Goal: Task Accomplishment & Management: Use online tool/utility

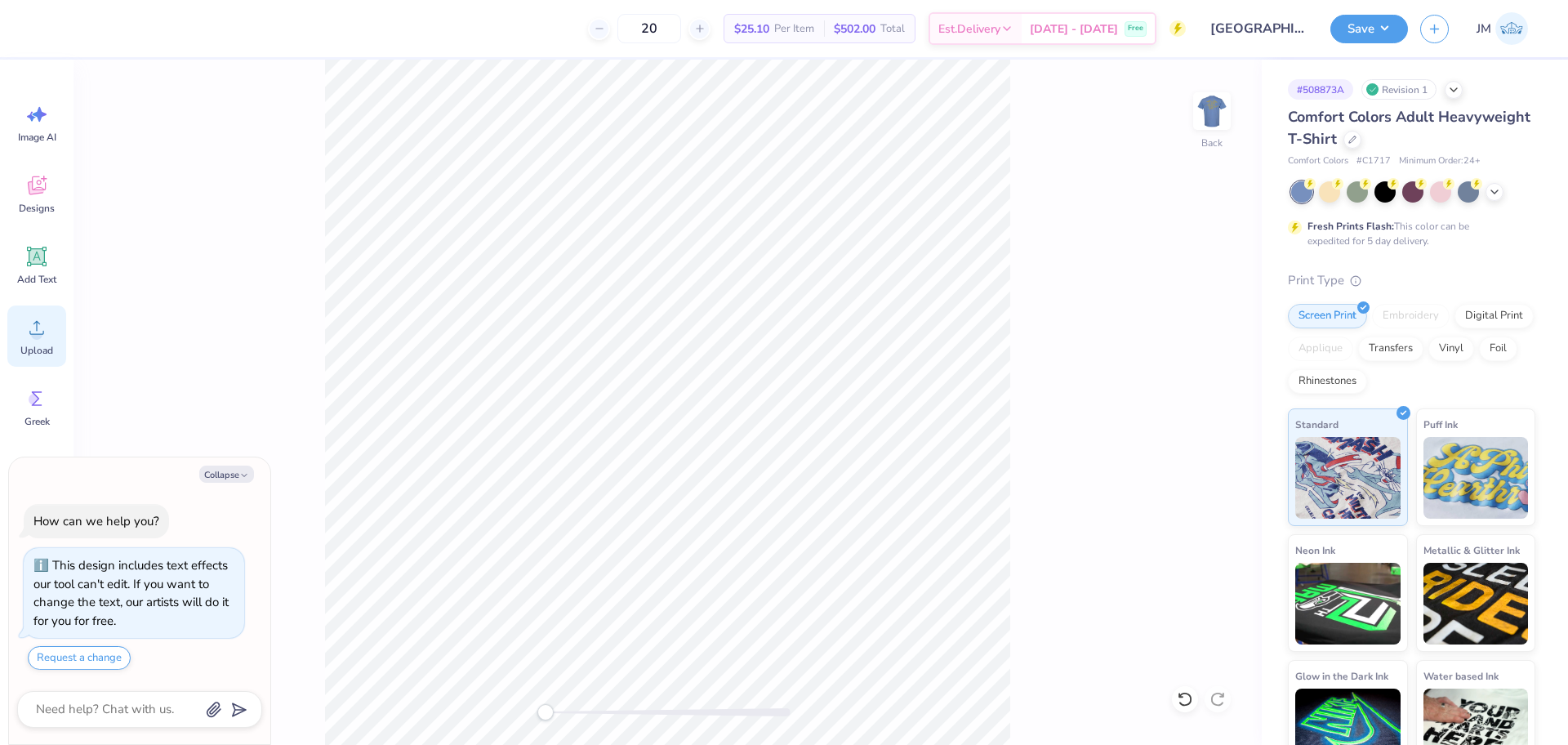
click at [28, 329] on icon at bounding box center [36, 327] width 24 height 24
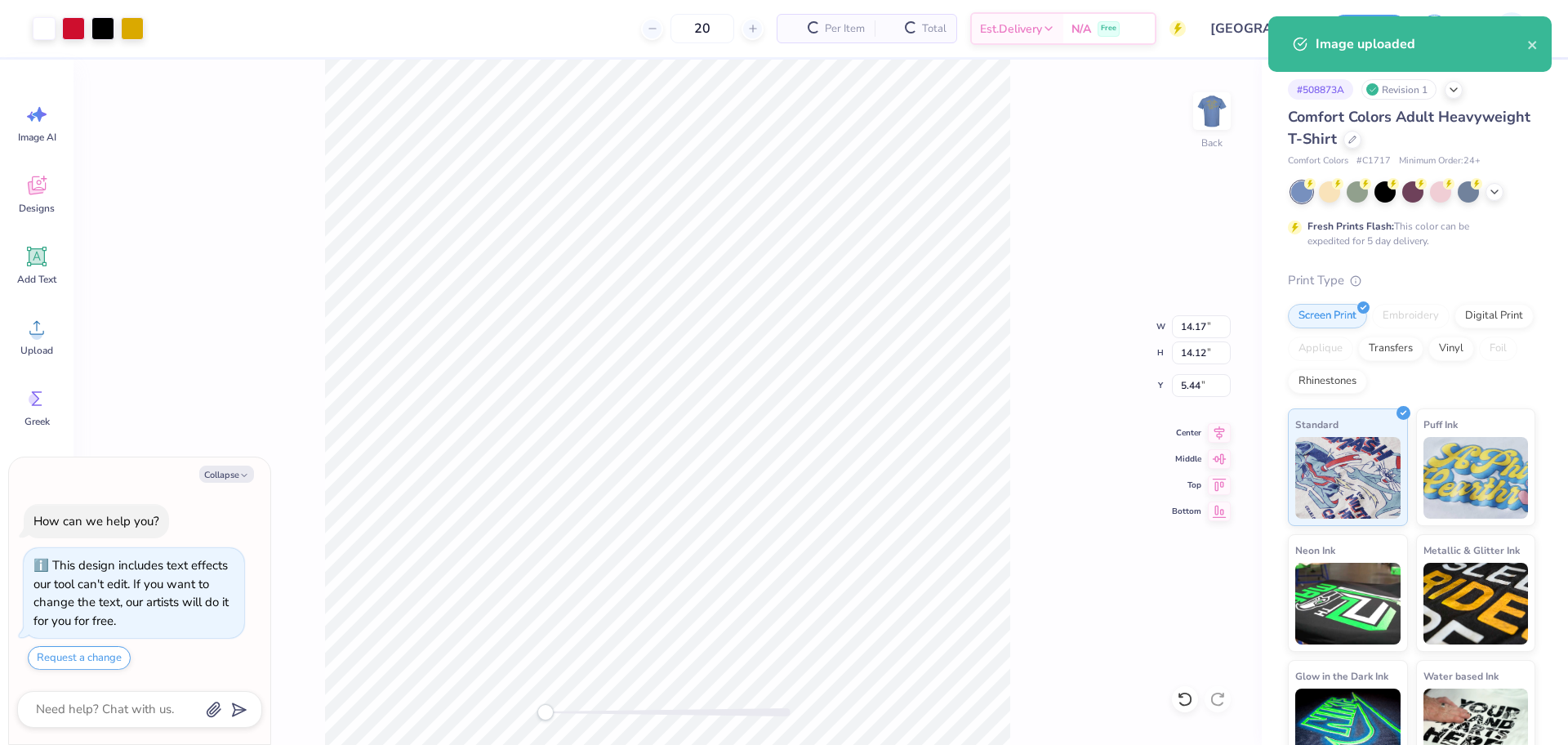
type textarea "x"
click at [1191, 331] on input "14.17" at bounding box center [1201, 327] width 59 height 23
type input "3.5"
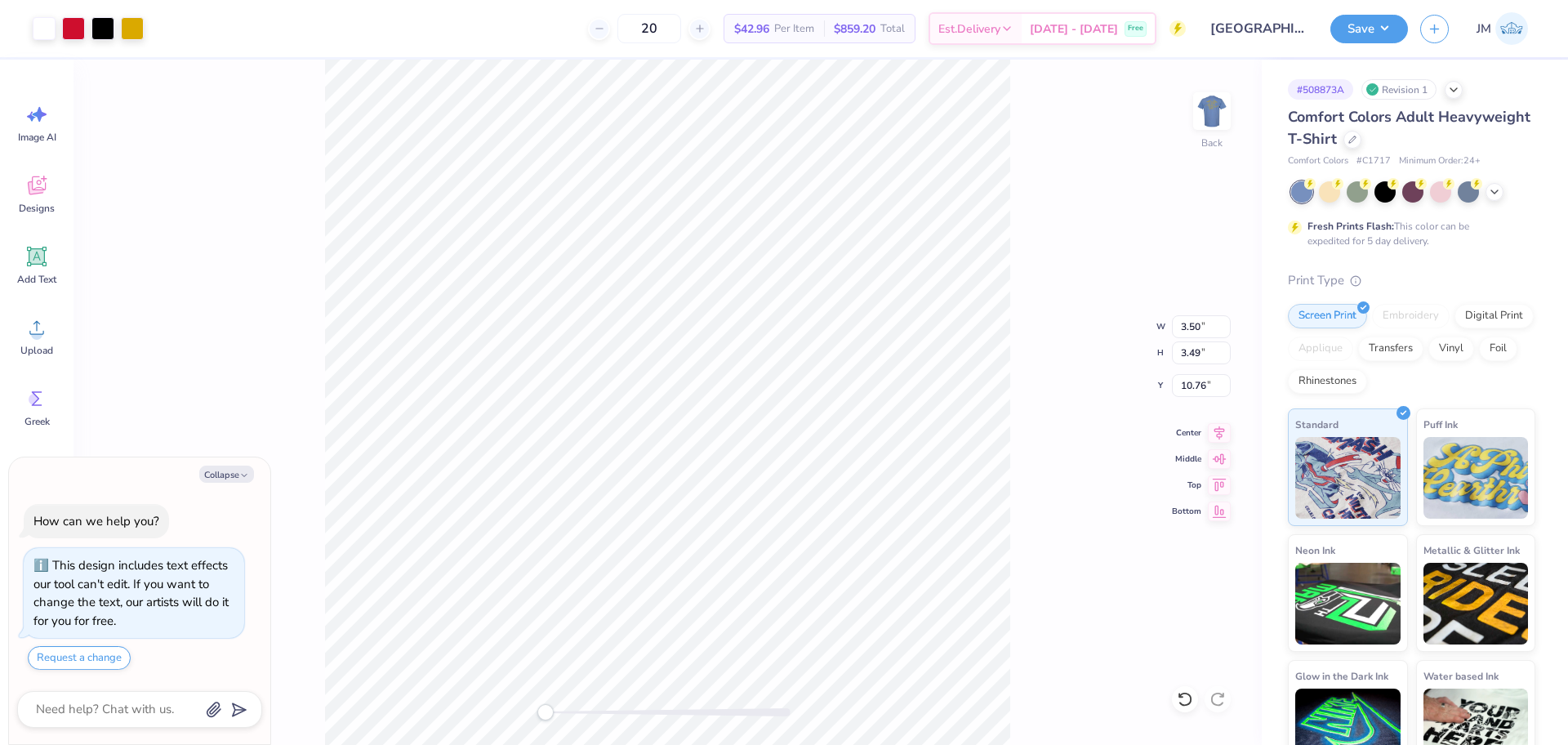
type textarea "x"
click at [1191, 392] on input "10.76" at bounding box center [1201, 386] width 59 height 23
type input "3"
click at [1215, 112] on img at bounding box center [1211, 111] width 65 height 65
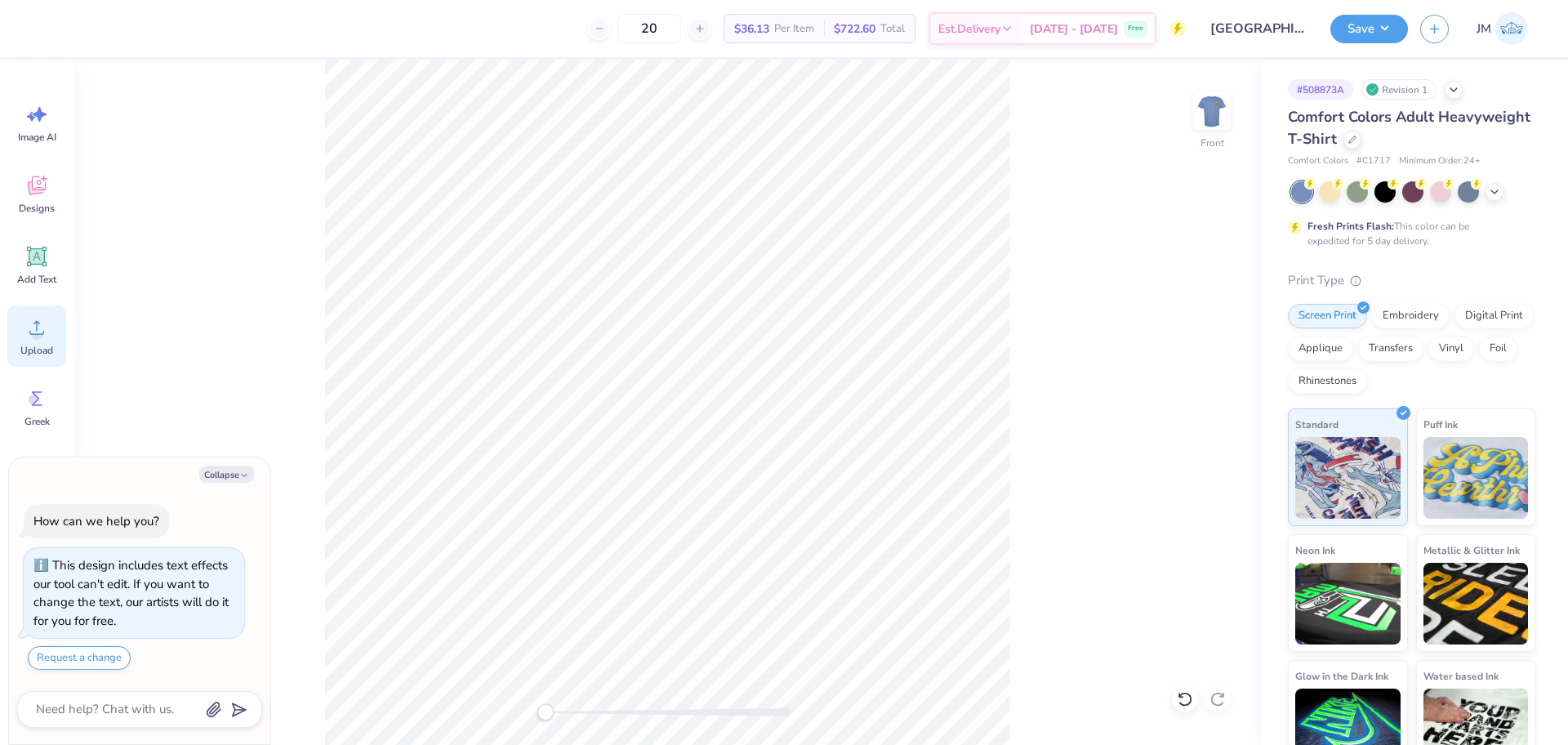
click at [33, 331] on circle at bounding box center [37, 334] width 12 height 12
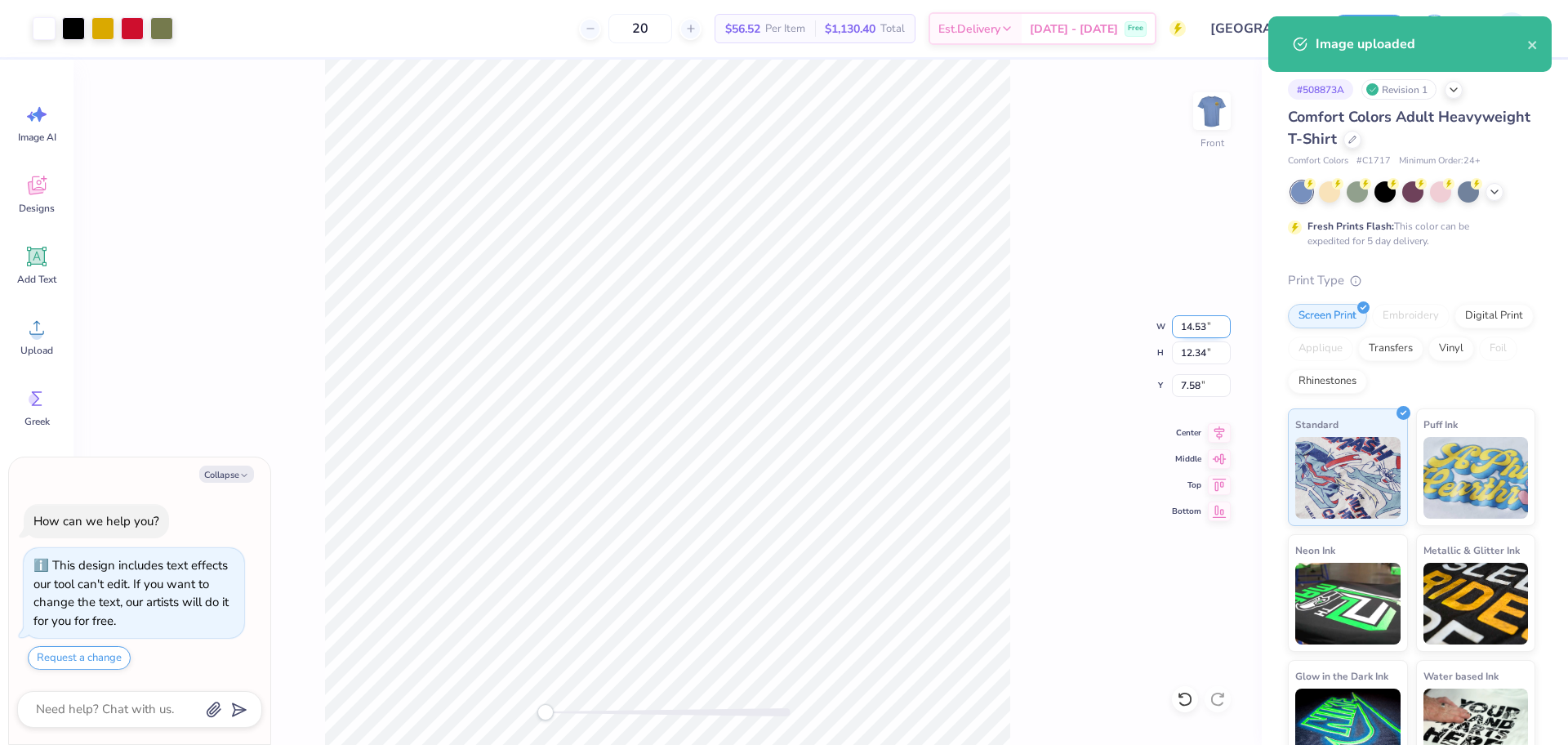
click at [1182, 333] on input "14.53" at bounding box center [1201, 327] width 59 height 23
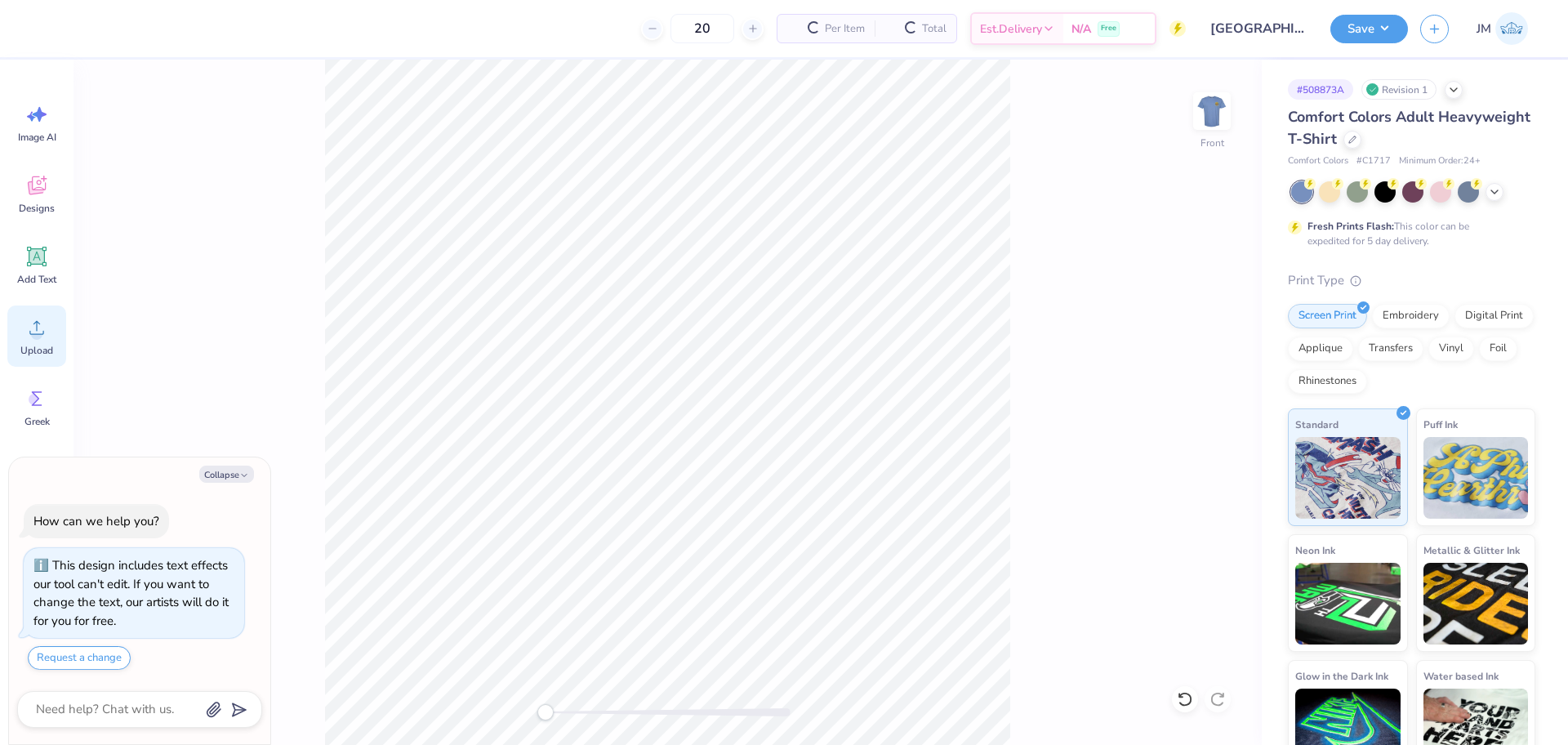
click at [33, 328] on icon at bounding box center [36, 327] width 24 height 24
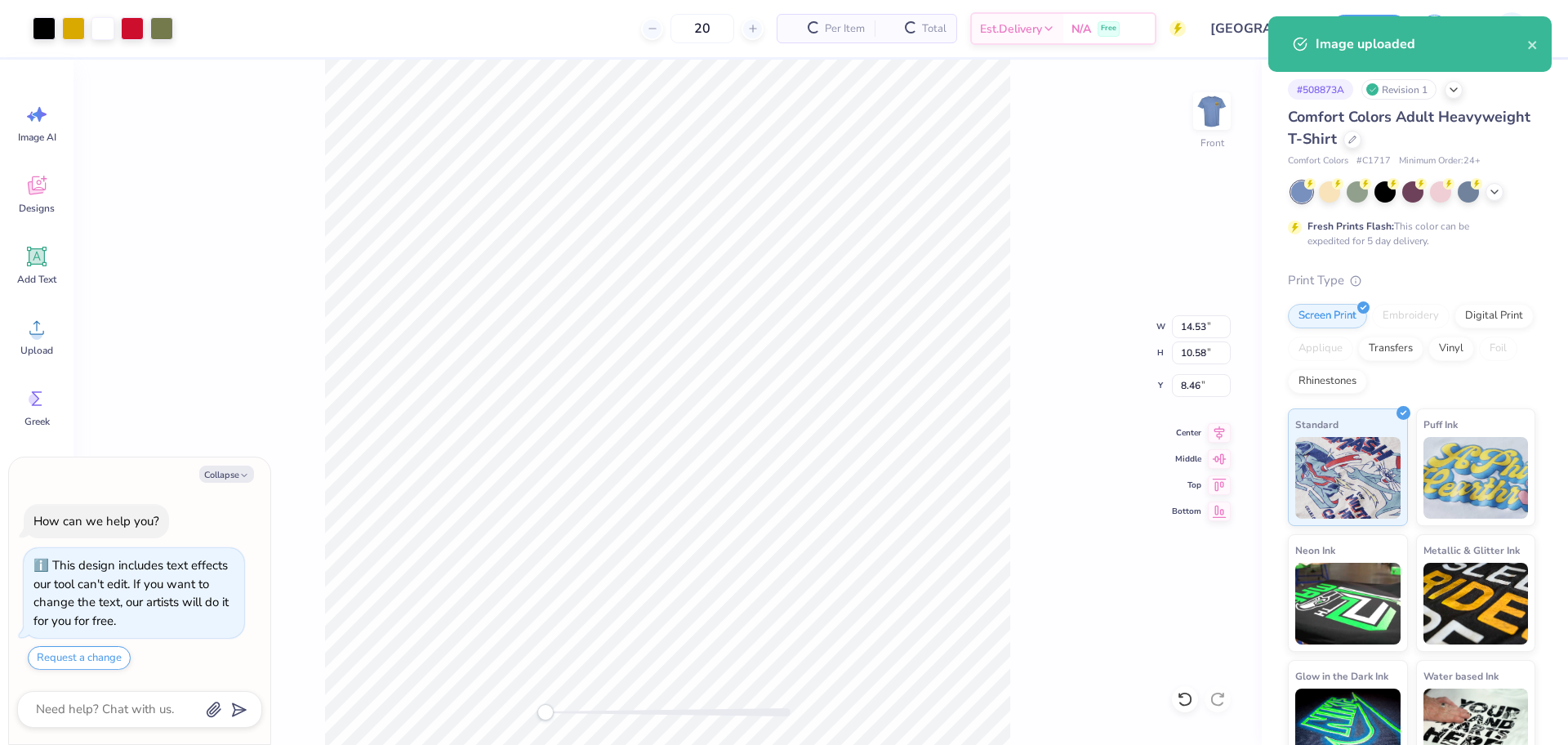
type textarea "x"
click at [1176, 329] on input "14.53" at bounding box center [1201, 327] width 59 height 23
type input "12.5"
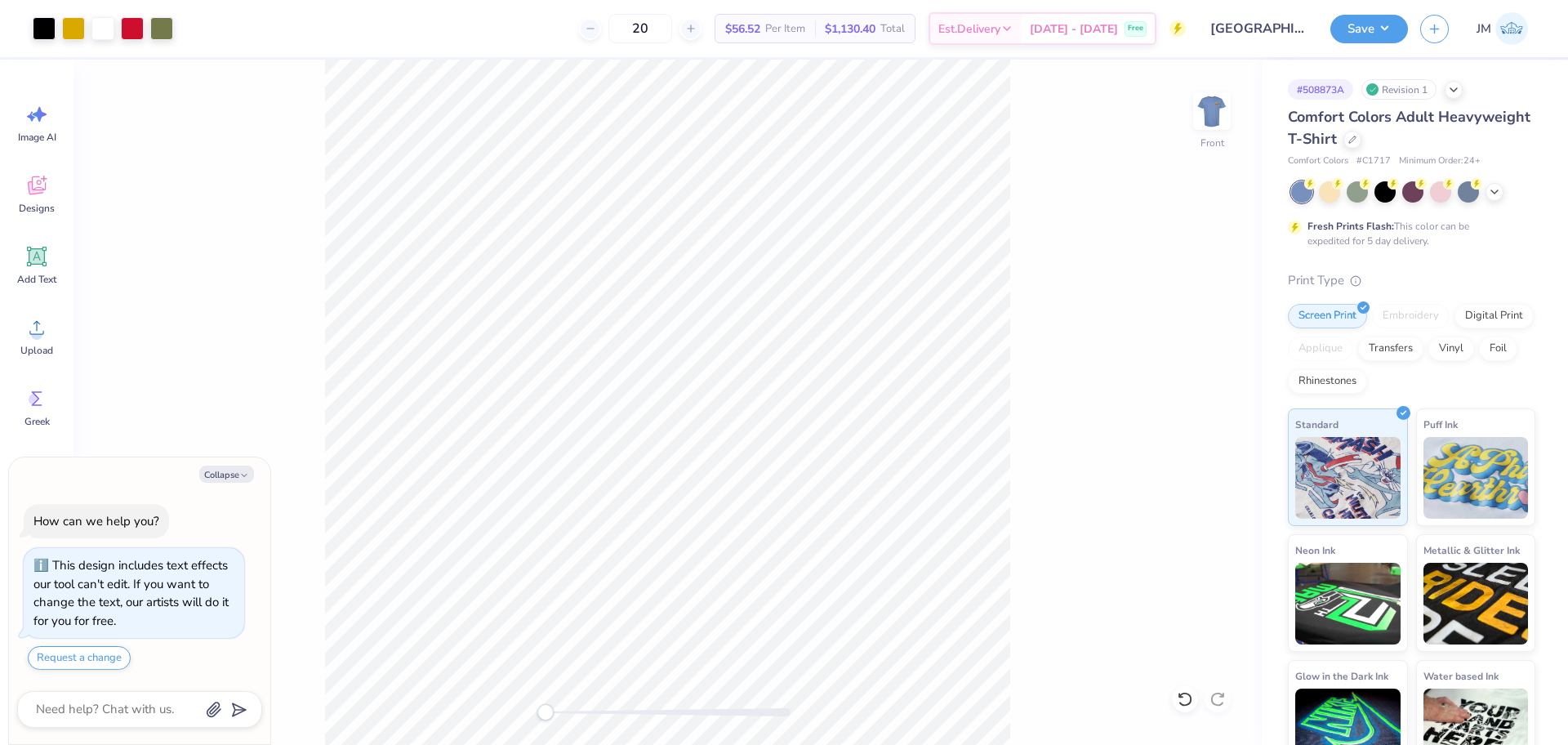
type textarea "x"
click at [1180, 387] on input "9.20" at bounding box center [1201, 386] width 59 height 23
type input "3"
click at [1214, 425] on icon at bounding box center [1219, 431] width 23 height 20
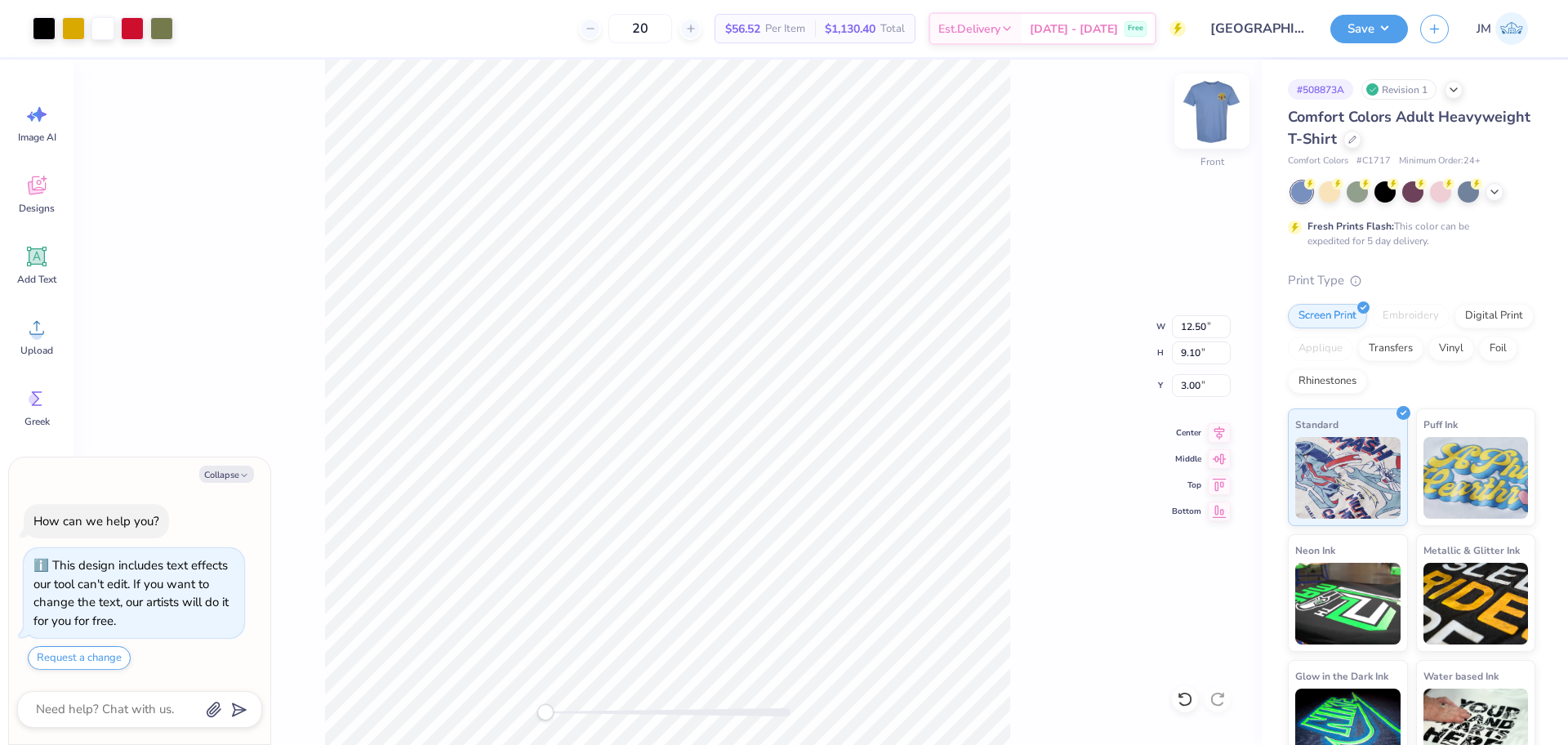
click at [1200, 110] on img at bounding box center [1211, 111] width 65 height 65
type textarea "x"
type input "12.30"
type input "8.95"
type input "0.65"
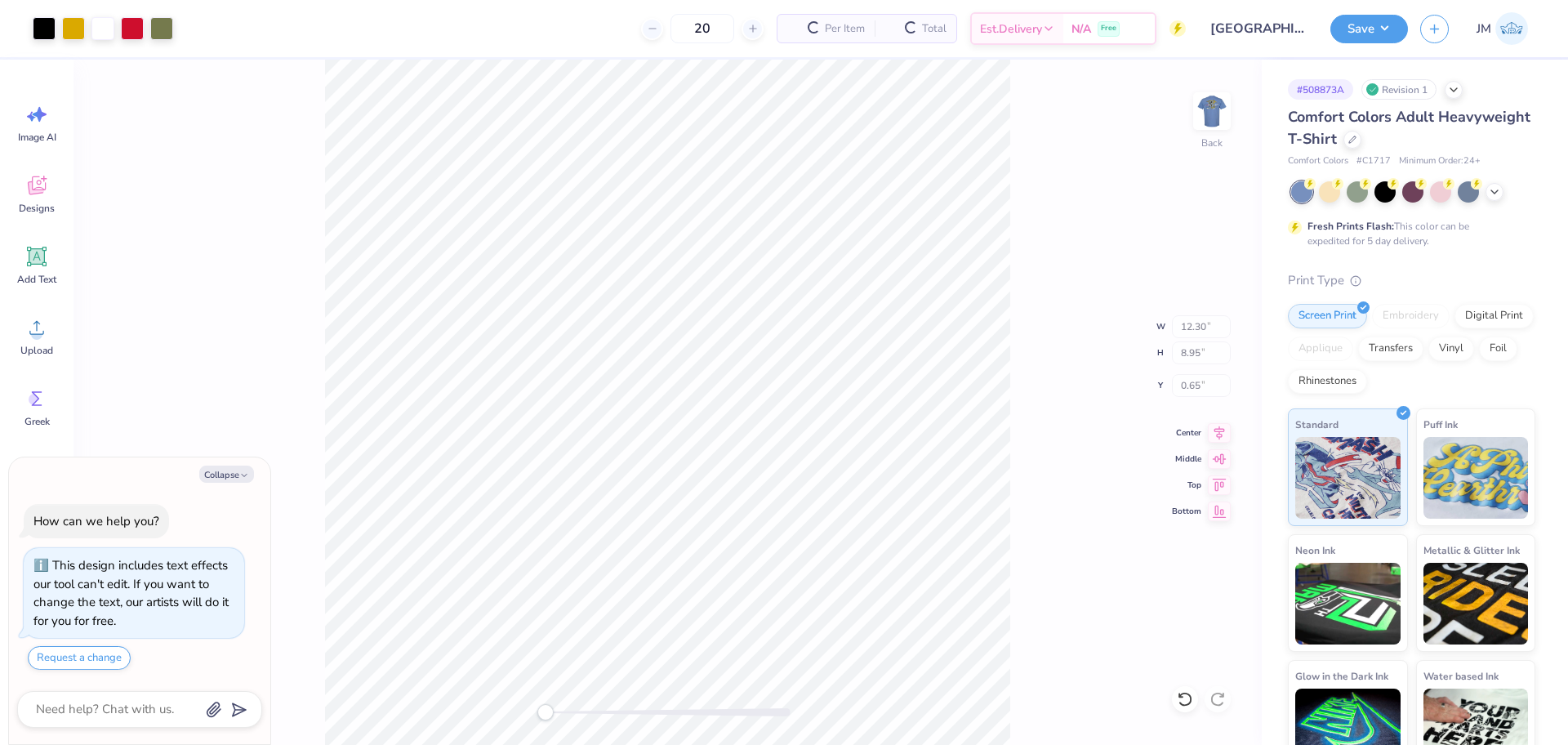
type textarea "x"
type input "3.50"
type input "3.49"
type input "3.00"
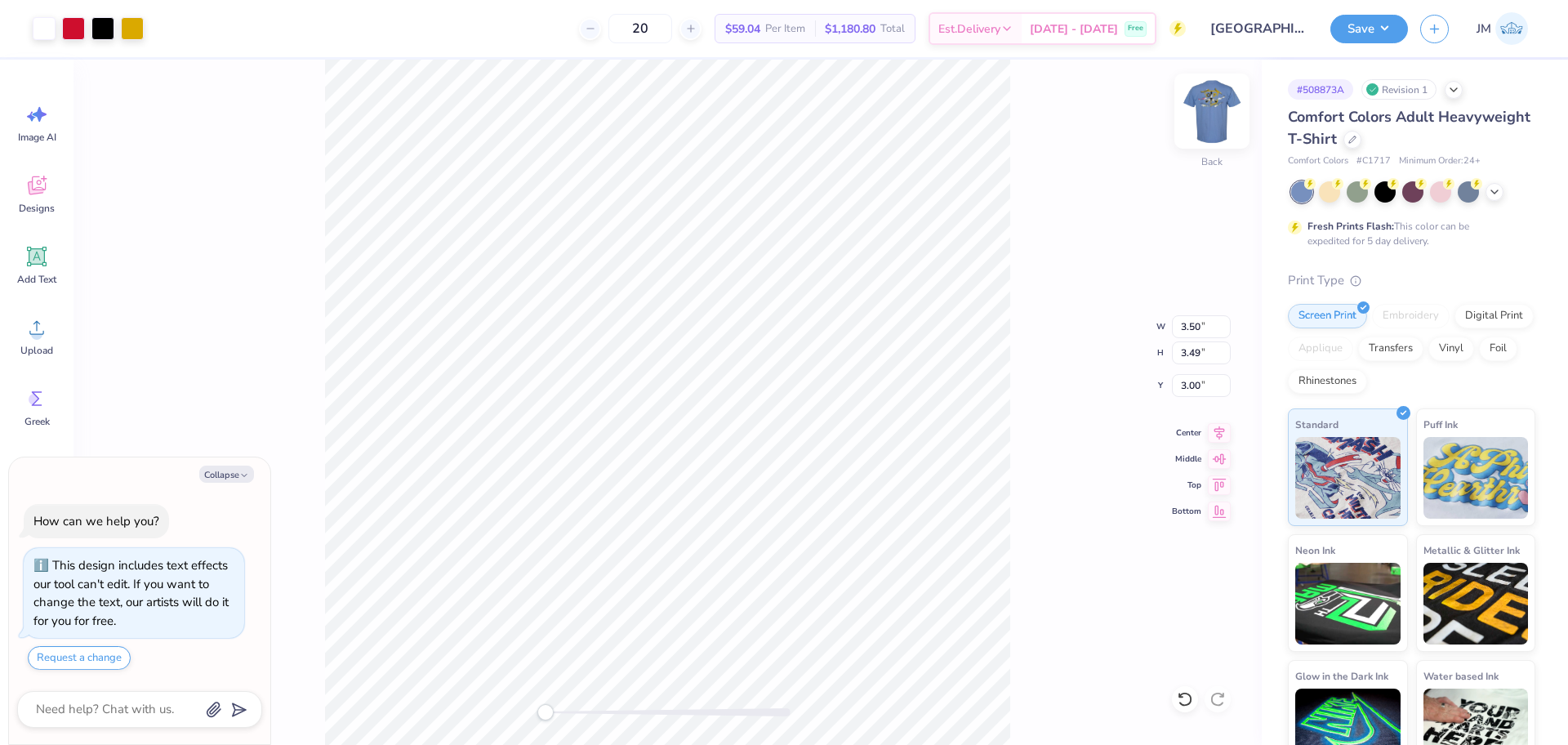
click at [1205, 124] on img at bounding box center [1211, 111] width 65 height 65
type textarea "x"
type input "3.56"
type input "3.54"
type input "5.39"
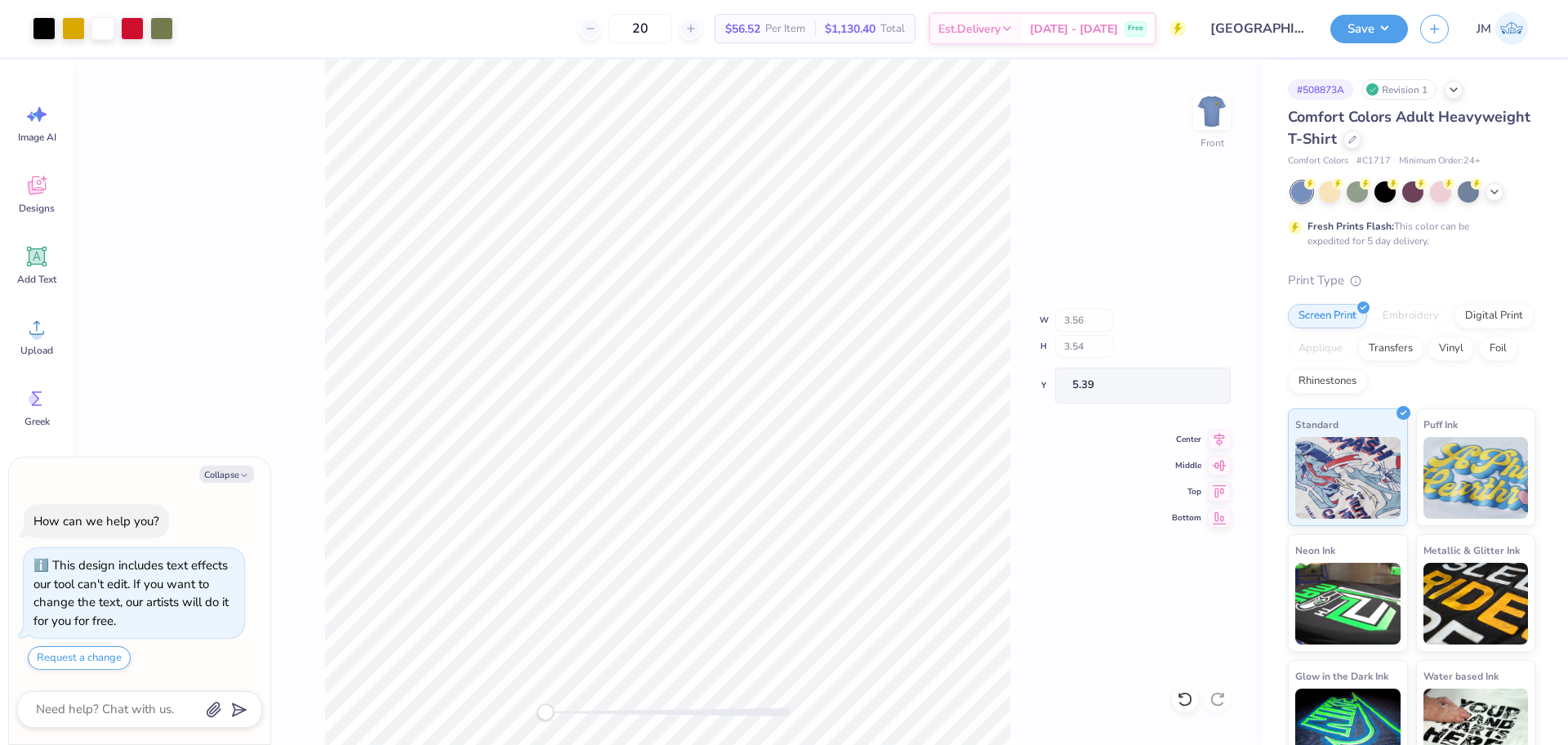
type textarea "x"
type input "12.50"
type input "9.10"
type input "3.00"
click at [1377, 29] on button "Save" at bounding box center [1368, 27] width 78 height 29
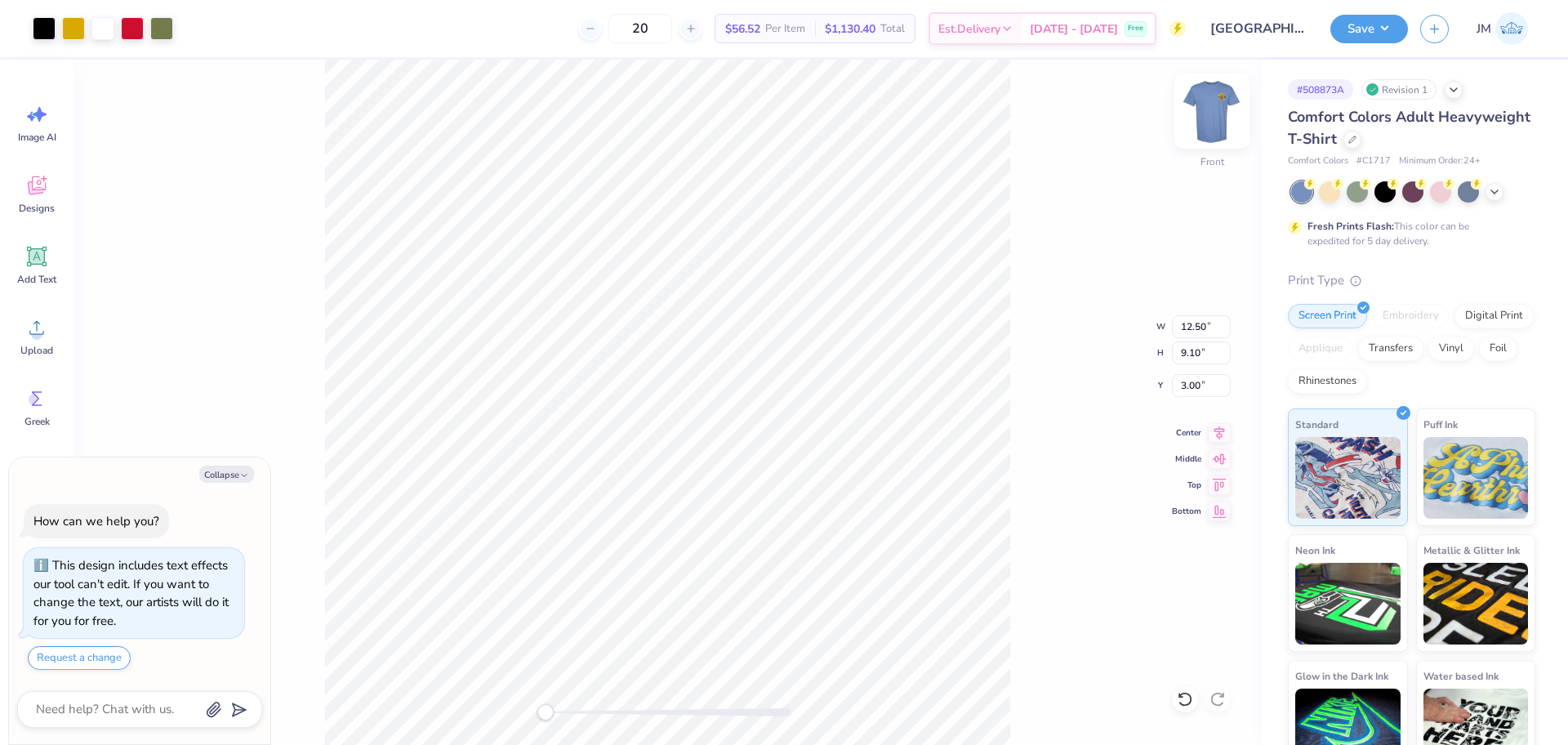
click at [1220, 132] on img at bounding box center [1211, 111] width 65 height 65
type textarea "x"
type input "12.30"
type input "8.95"
type input "0.65"
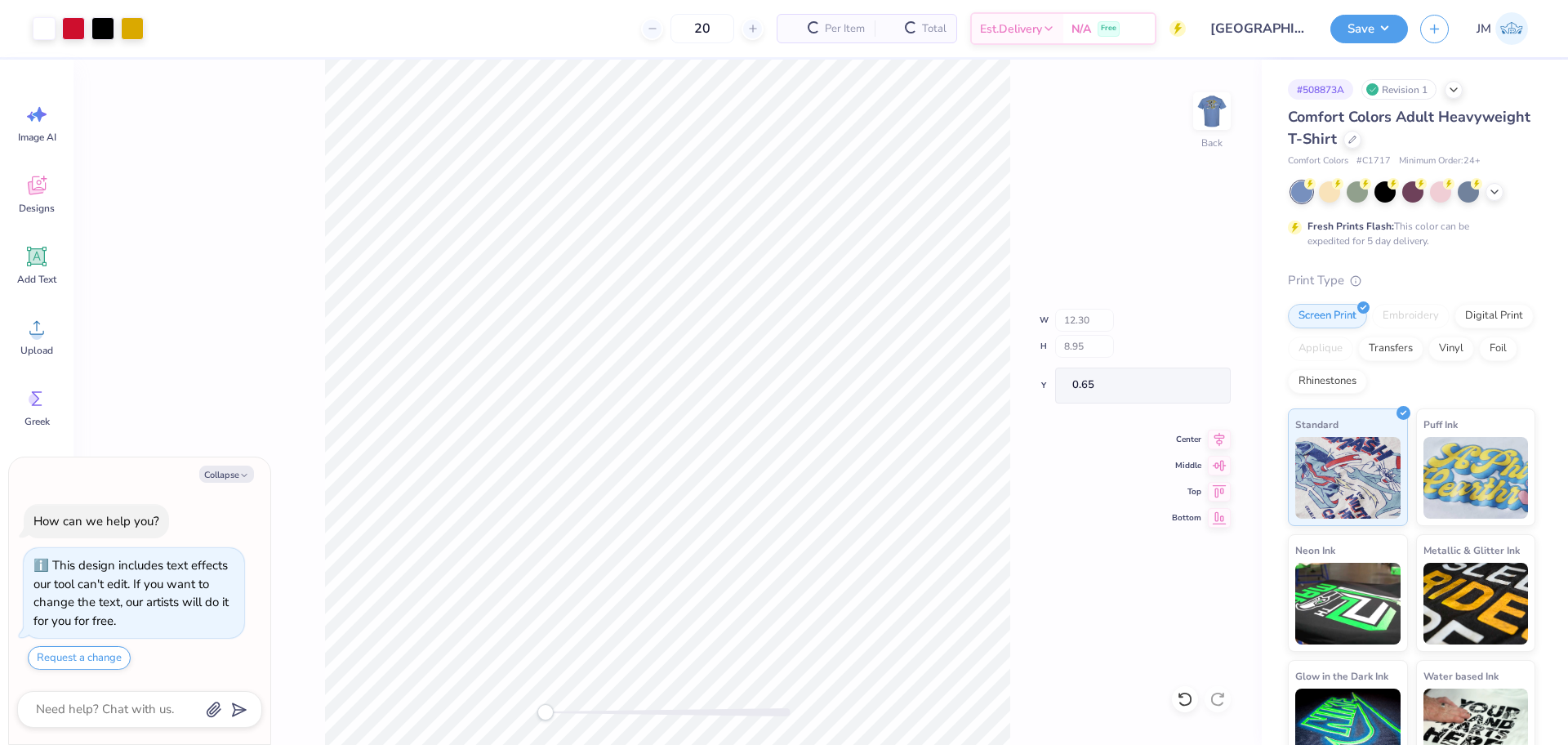
type textarea "x"
type input "3.50"
type input "3.49"
type input "3.00"
click at [1378, 24] on button "Save" at bounding box center [1368, 27] width 78 height 29
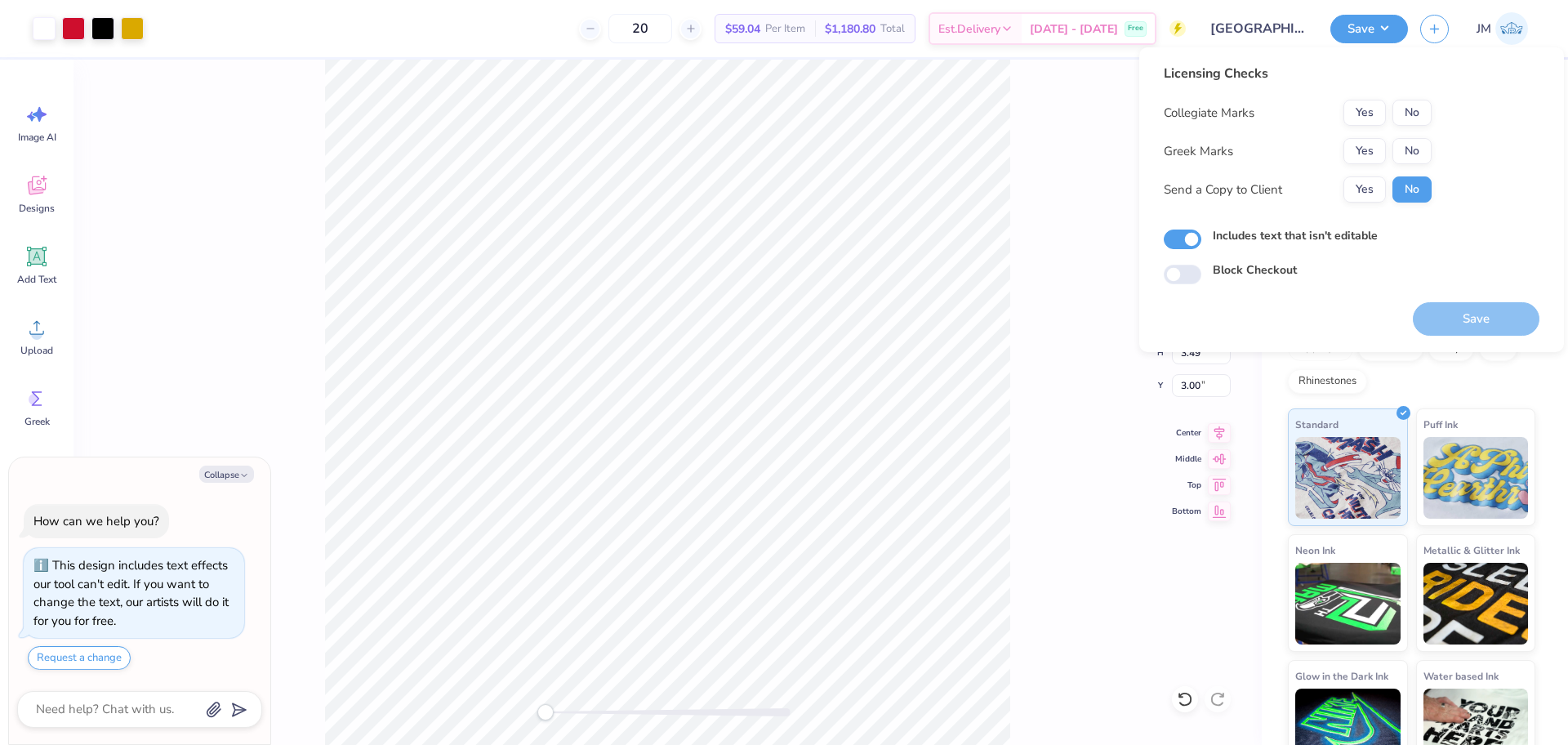
click at [1412, 94] on div "Licensing Checks Collegiate Marks Yes No Greek Marks Yes No Send a Copy to Clie…" at bounding box center [1297, 138] width 268 height 151
click at [1414, 110] on button "No" at bounding box center [1412, 113] width 39 height 26
drag, startPoint x: 1419, startPoint y: 160, endPoint x: 1445, endPoint y: 216, distance: 61.7
click at [1419, 159] on button "No" at bounding box center [1412, 151] width 39 height 26
click at [1474, 317] on button "Save" at bounding box center [1476, 318] width 127 height 33
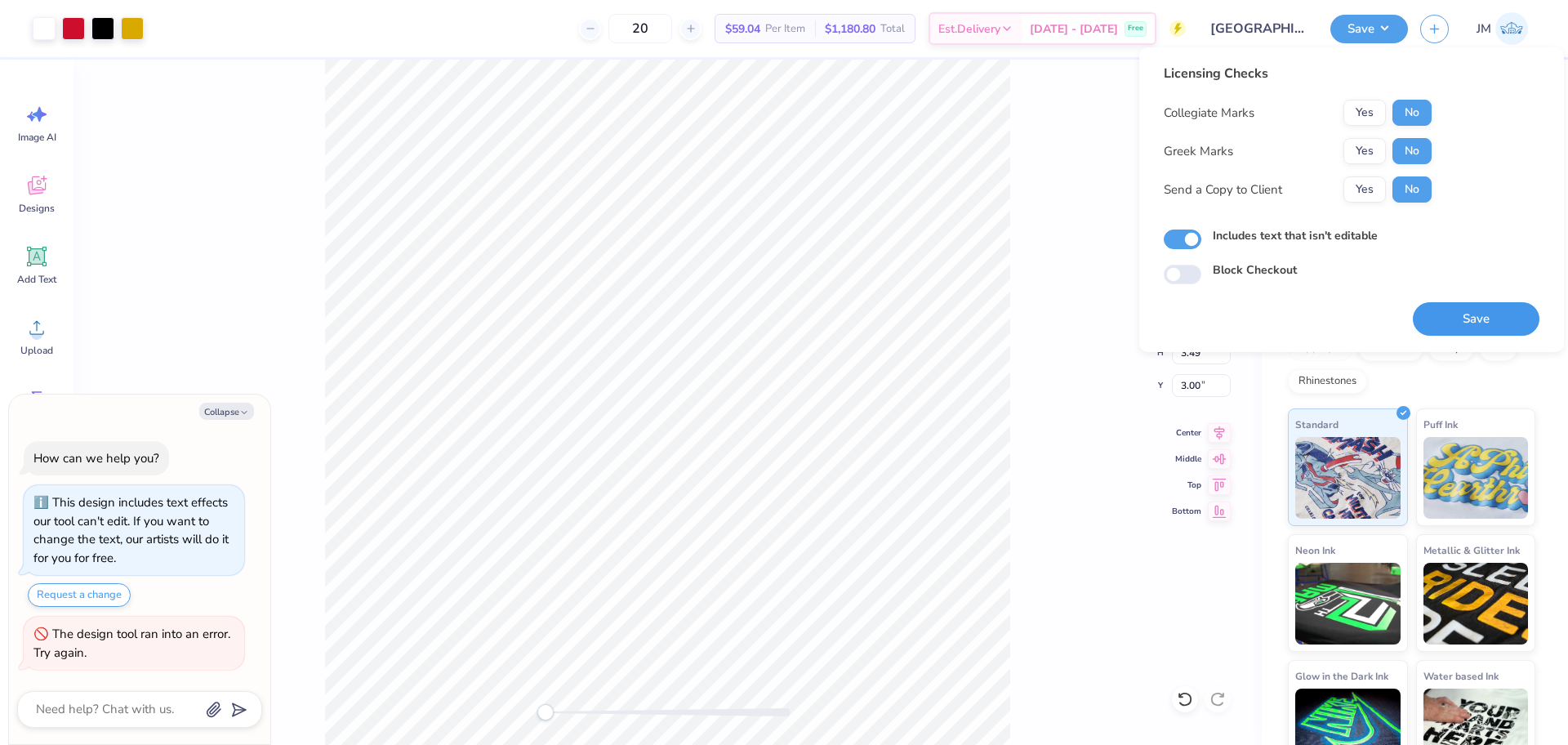
click at [1457, 331] on button "Save" at bounding box center [1476, 318] width 127 height 33
type textarea "x"
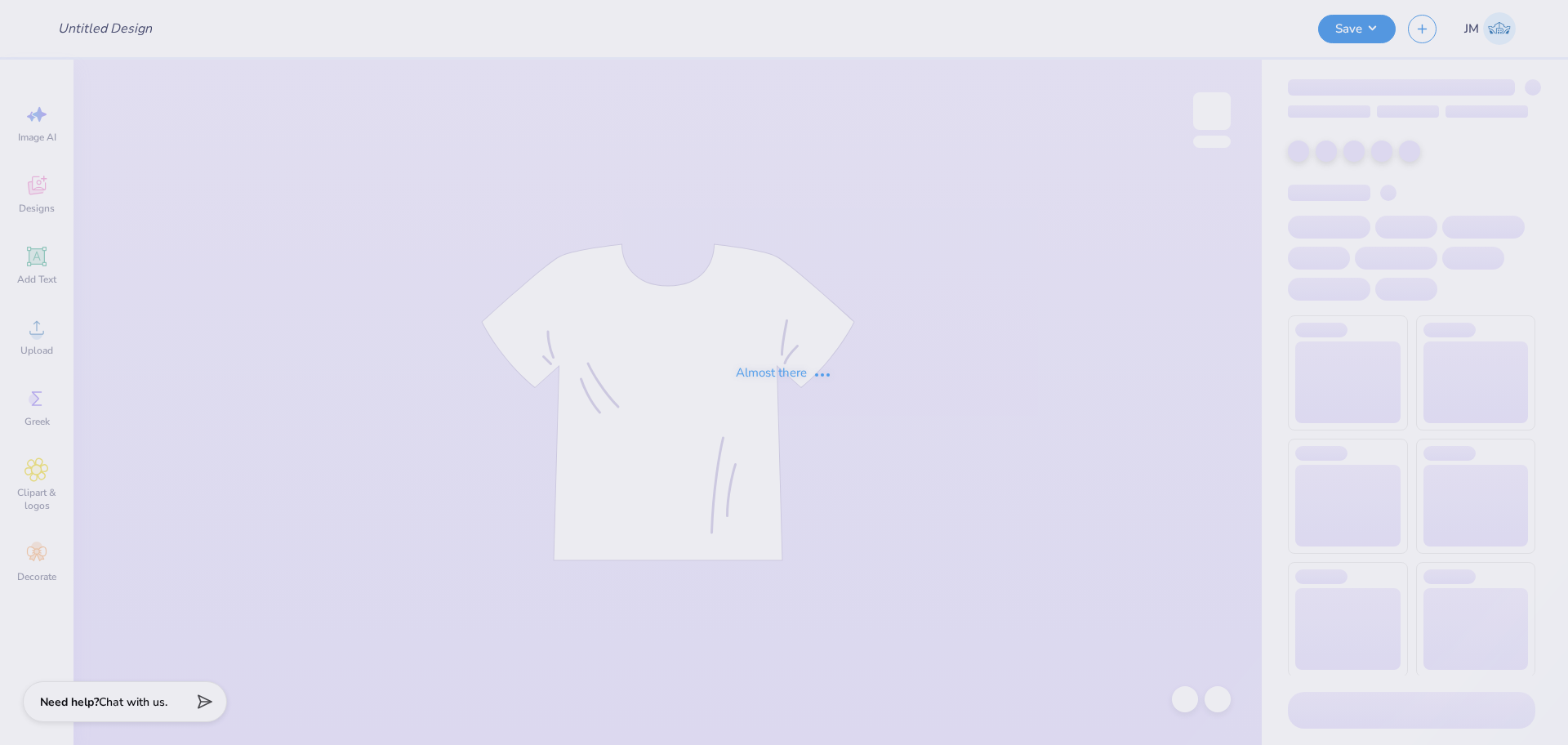
type input "[GEOGRAPHIC_DATA][US_STATE] : [PERSON_NAME]"
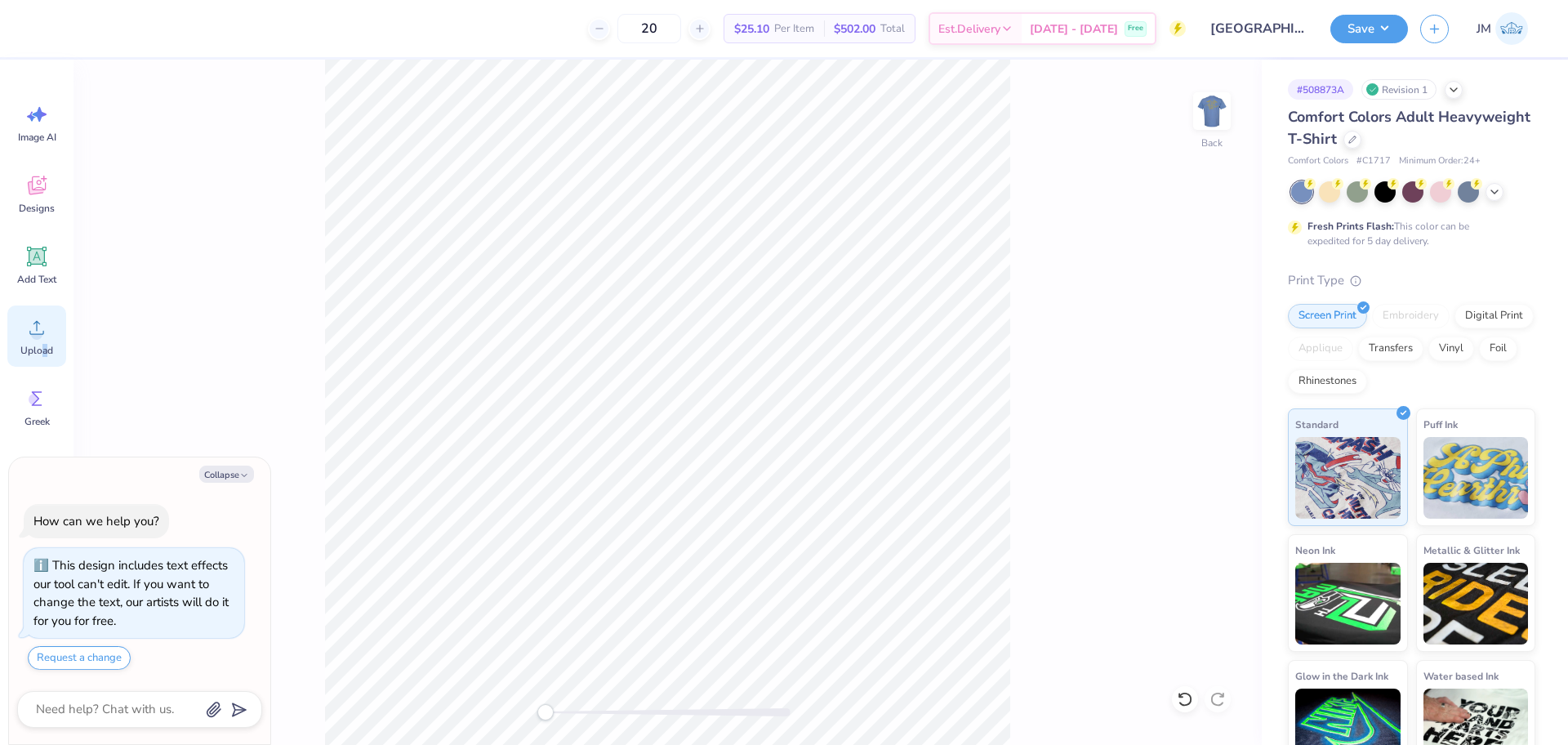
click at [44, 345] on span "Upload" at bounding box center [37, 350] width 33 height 13
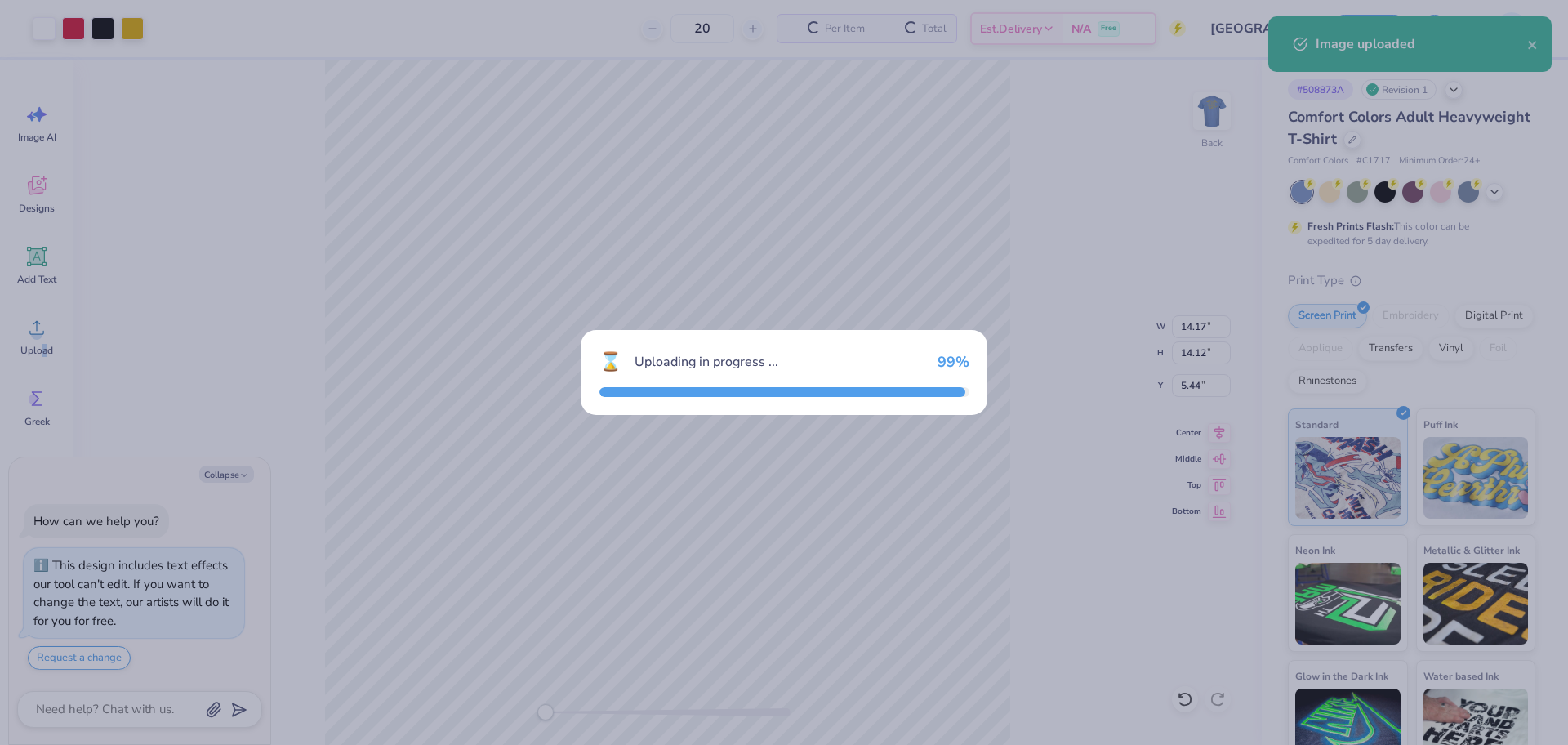
type textarea "x"
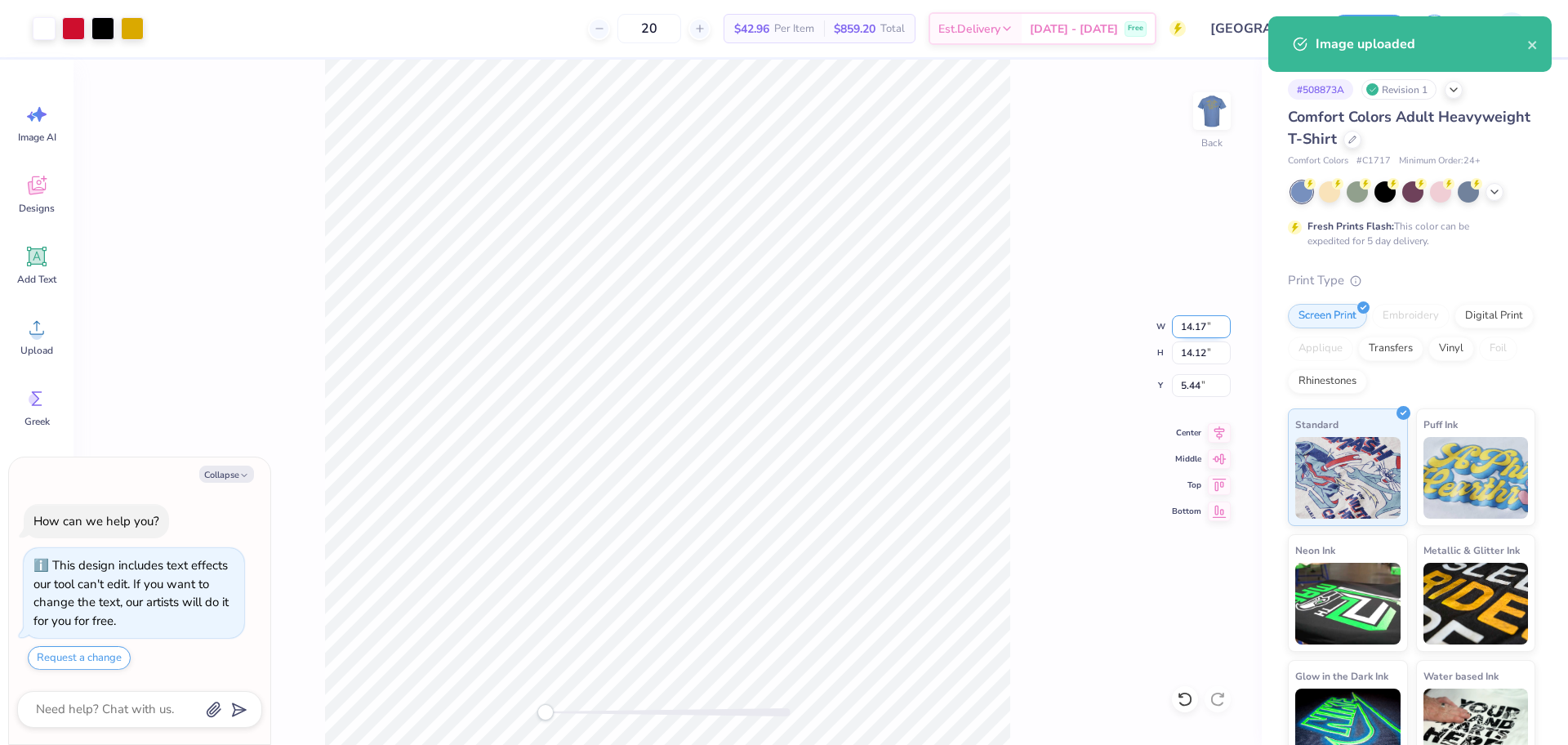
click at [1187, 324] on input "14.17" at bounding box center [1201, 327] width 59 height 23
type input "3.5"
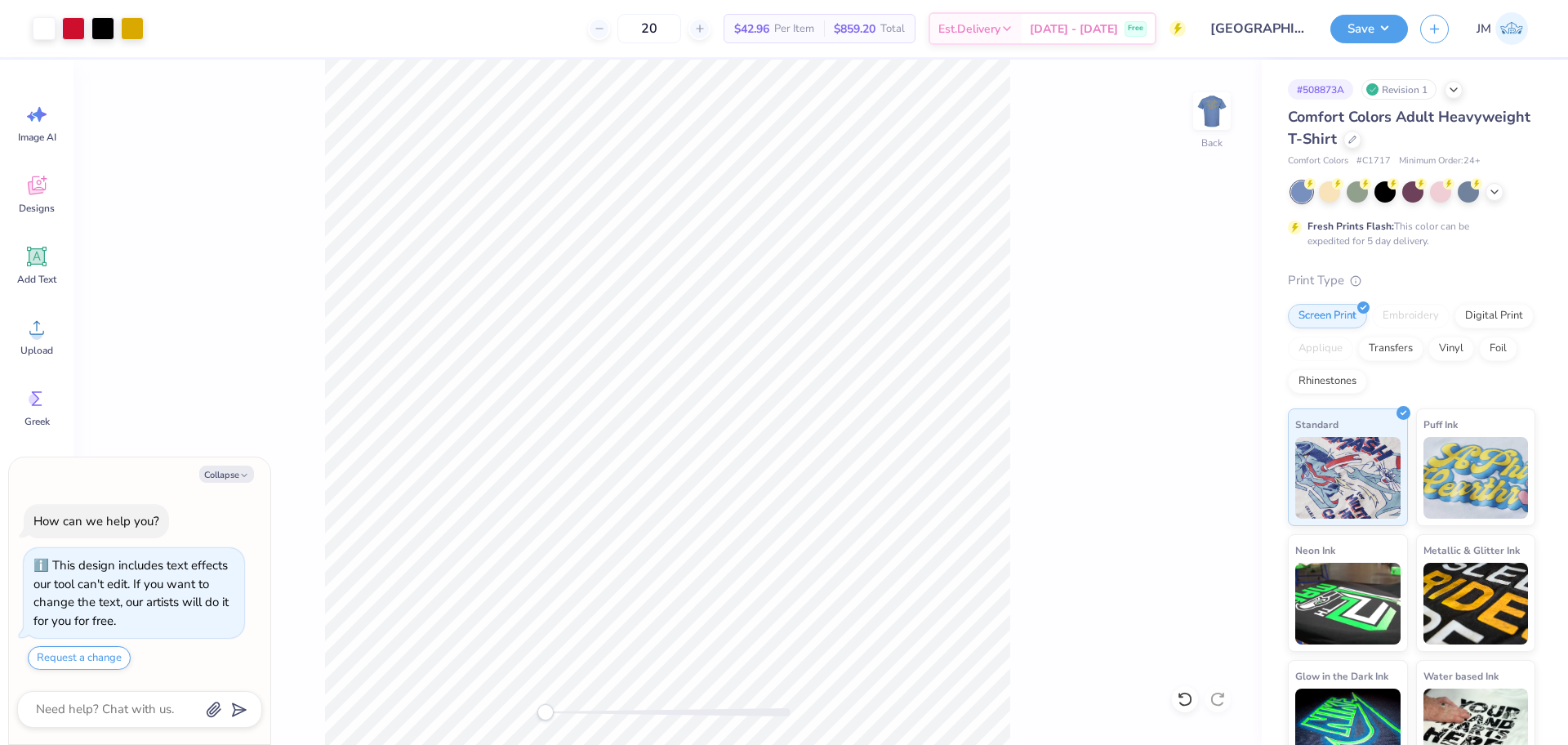
type textarea "x"
click at [1194, 396] on input "10.76" at bounding box center [1201, 386] width 59 height 23
type input "3"
type textarea "x"
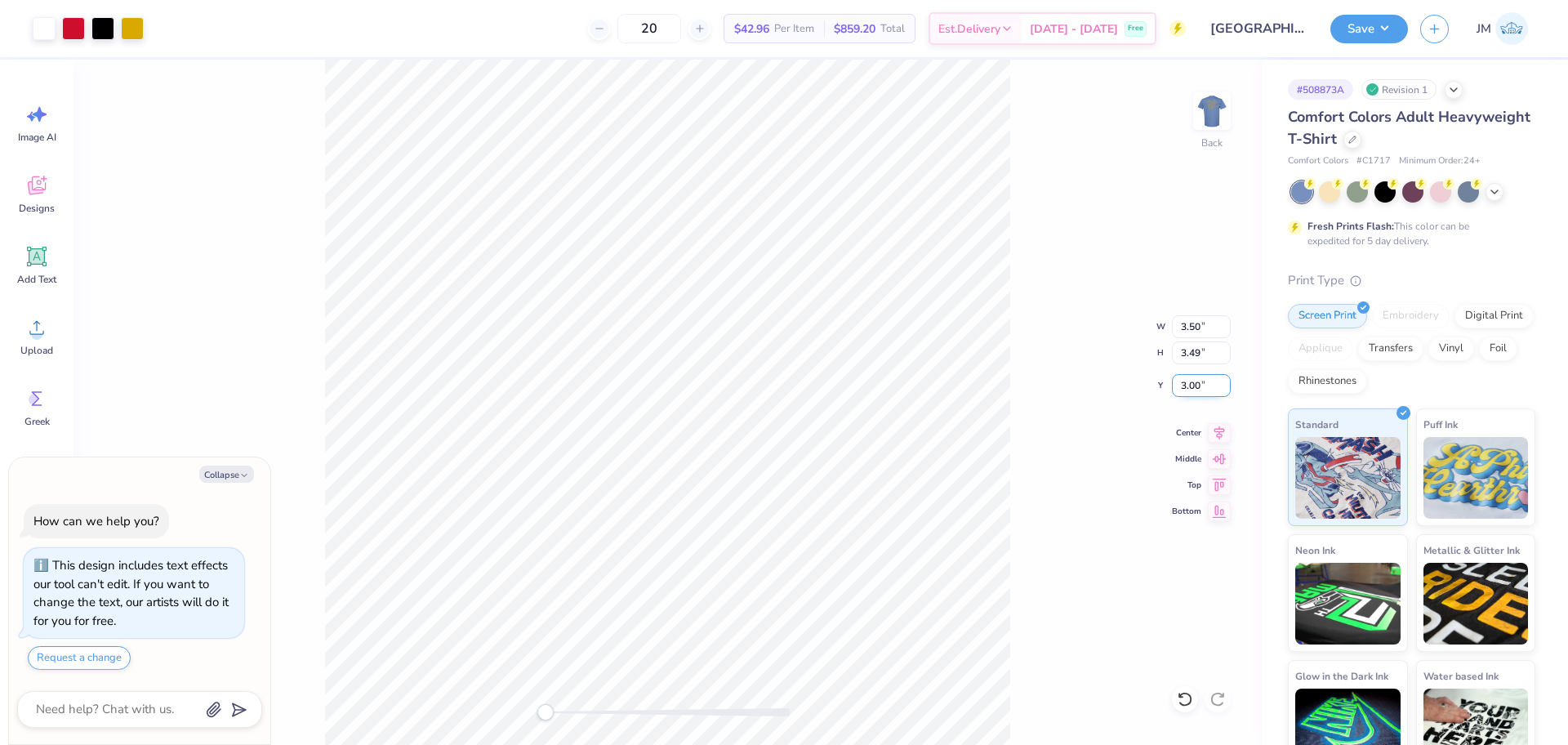
click at [1178, 377] on input "3.00" at bounding box center [1201, 386] width 59 height 23
type input "3"
click at [1204, 121] on img at bounding box center [1211, 111] width 65 height 65
click at [46, 264] on icon at bounding box center [37, 256] width 20 height 20
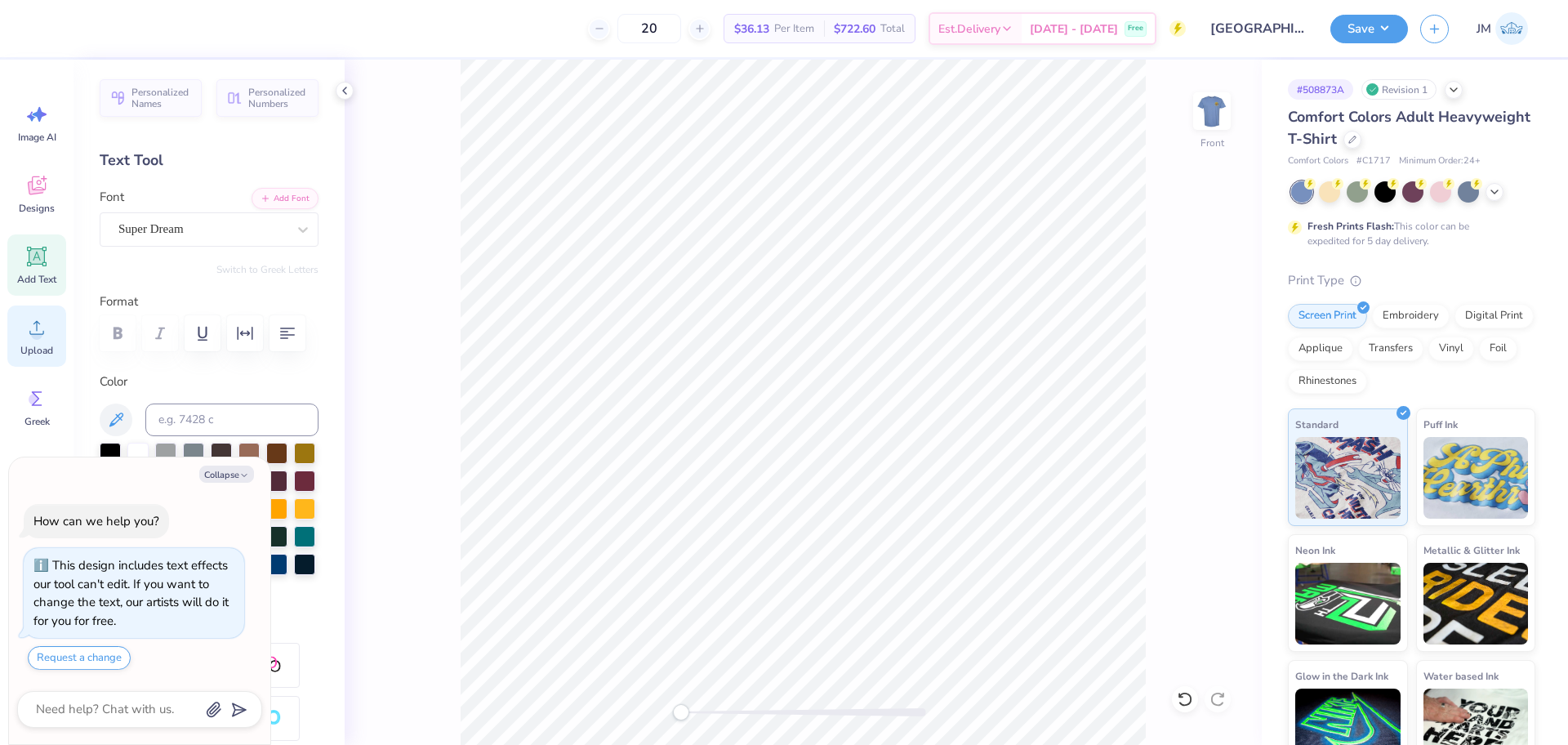
click at [32, 347] on span "Upload" at bounding box center [37, 350] width 33 height 13
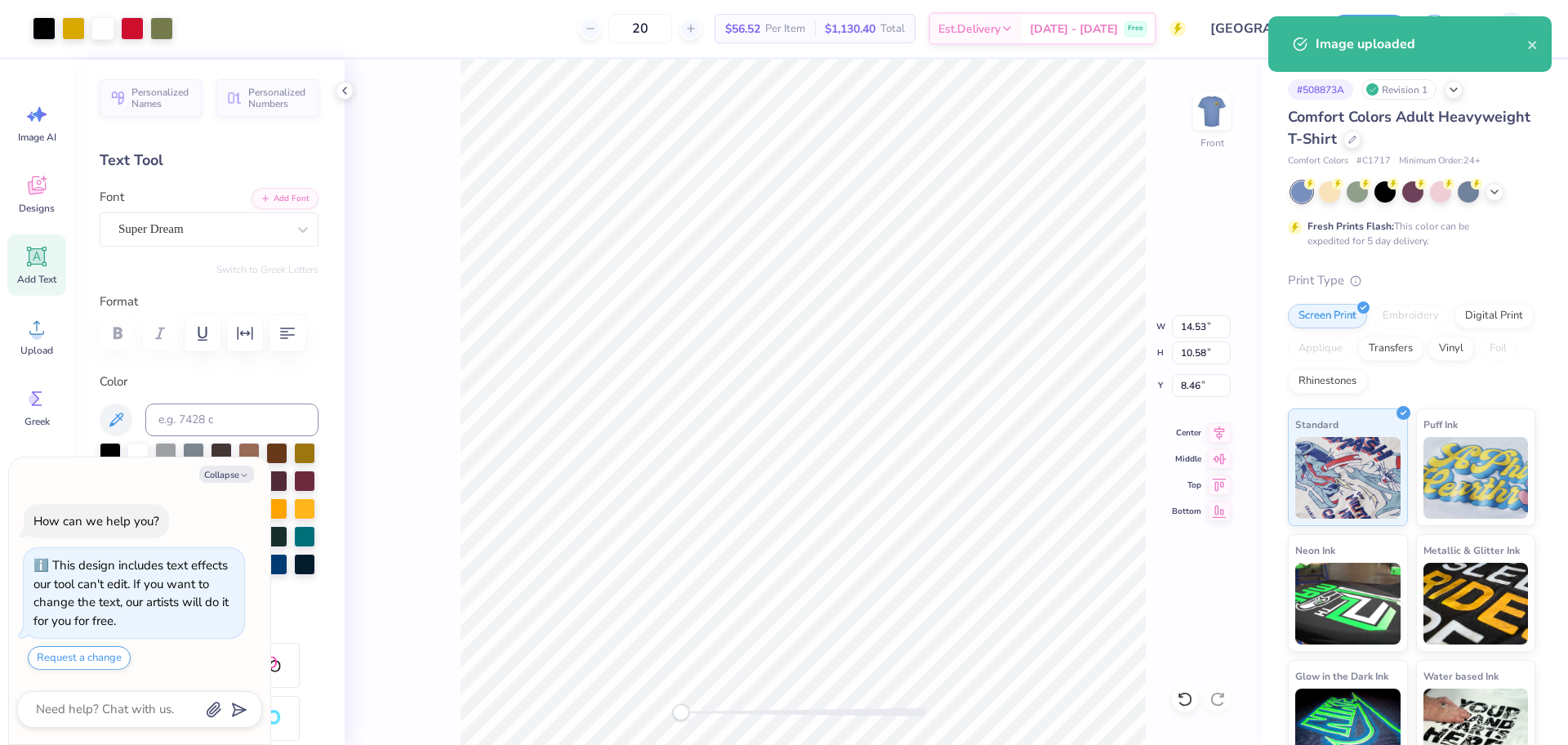
type textarea "x"
click at [1187, 329] on input "14.53" at bounding box center [1201, 327] width 59 height 23
type input "12.5"
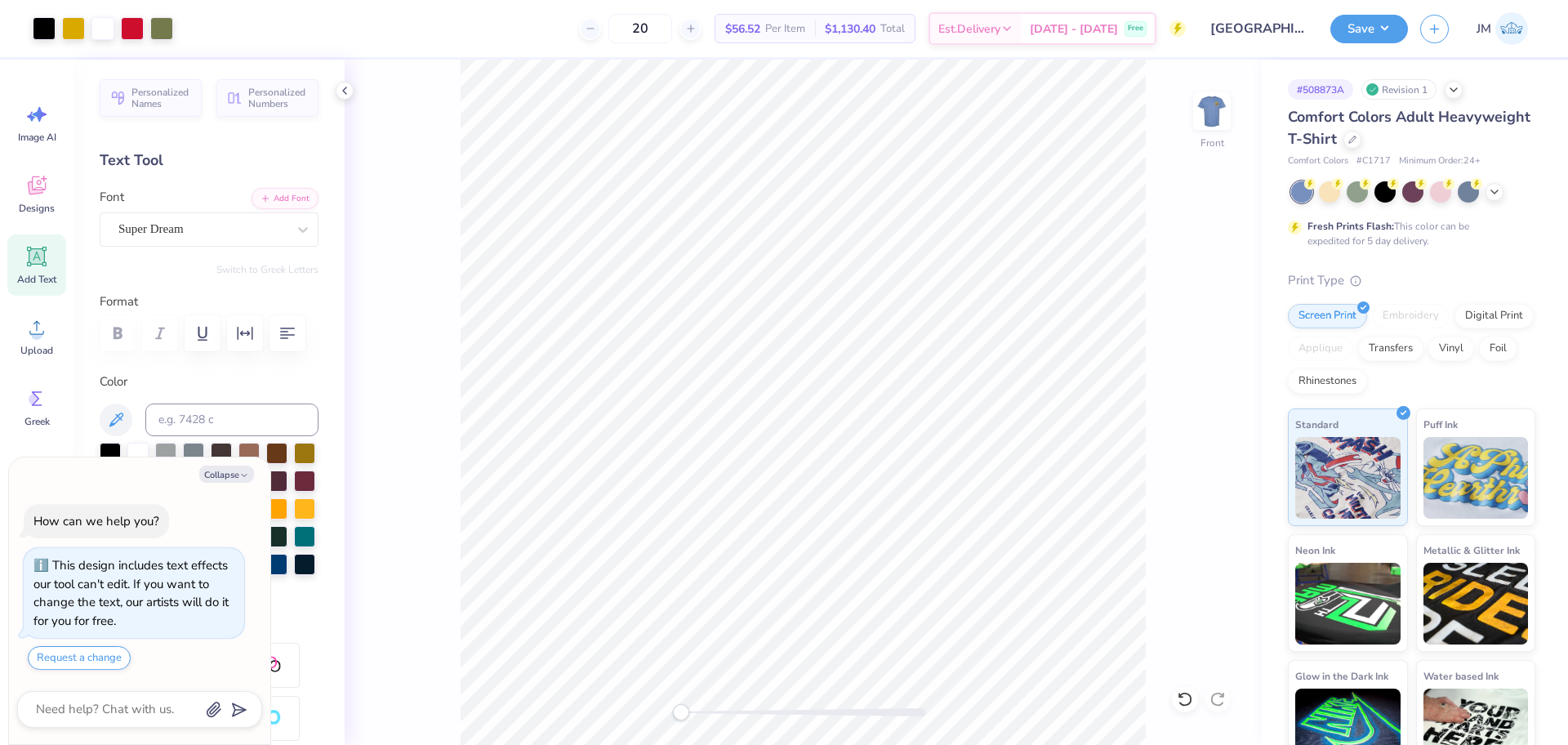
type textarea "x"
click at [1185, 391] on input "9.20" at bounding box center [1201, 386] width 59 height 23
click at [1184, 391] on input "9.20" at bounding box center [1201, 386] width 59 height 23
type input "3"
click at [1223, 428] on icon at bounding box center [1219, 431] width 23 height 20
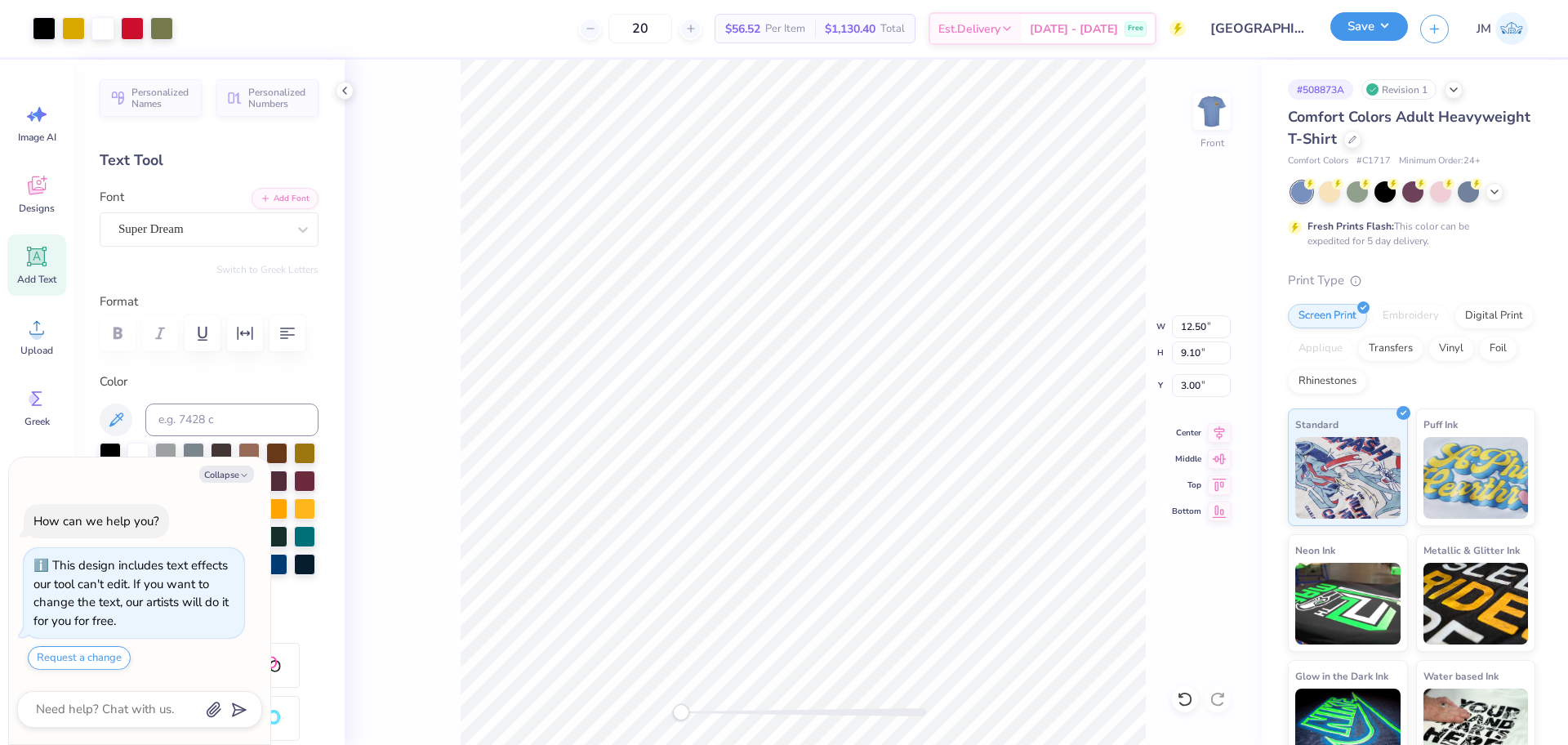
click at [1380, 17] on button "Save" at bounding box center [1368, 27] width 78 height 29
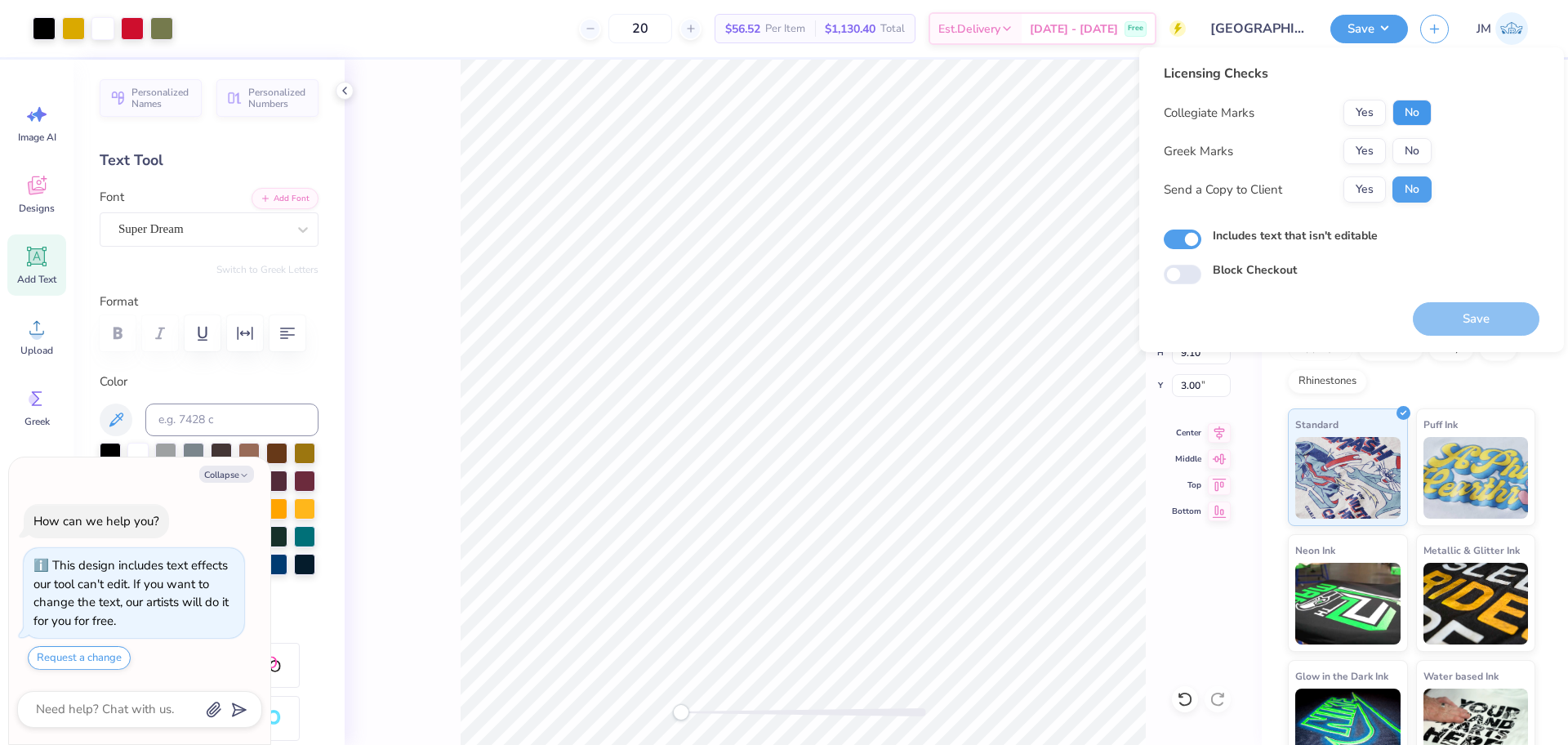
click at [1408, 116] on button "No" at bounding box center [1412, 113] width 39 height 26
click at [1397, 147] on button "No" at bounding box center [1412, 151] width 39 height 26
click at [1482, 330] on button "Save" at bounding box center [1476, 318] width 127 height 33
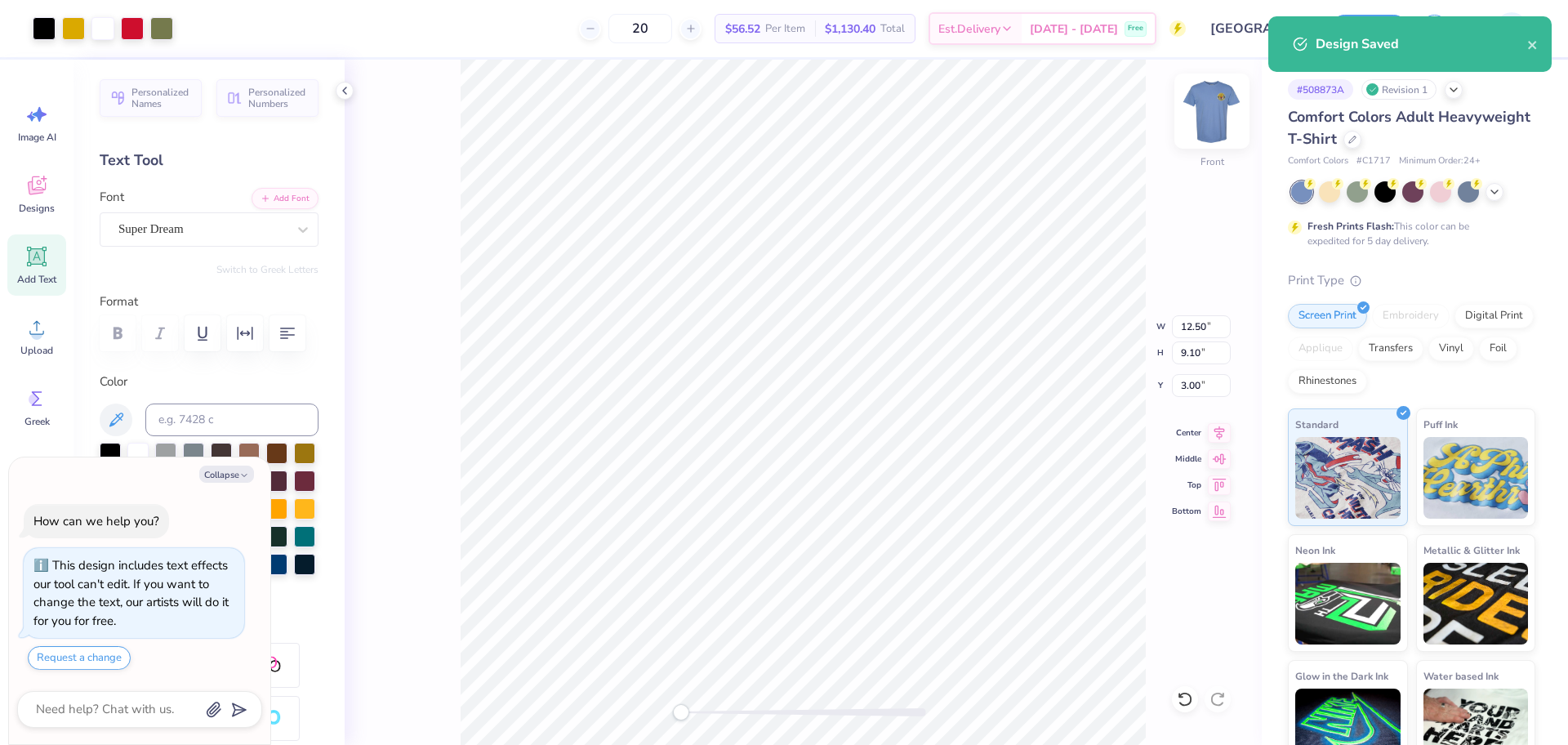
click at [1213, 121] on img at bounding box center [1211, 111] width 65 height 65
type textarea "x"
type input "12.30"
type input "8.95"
type input "0.65"
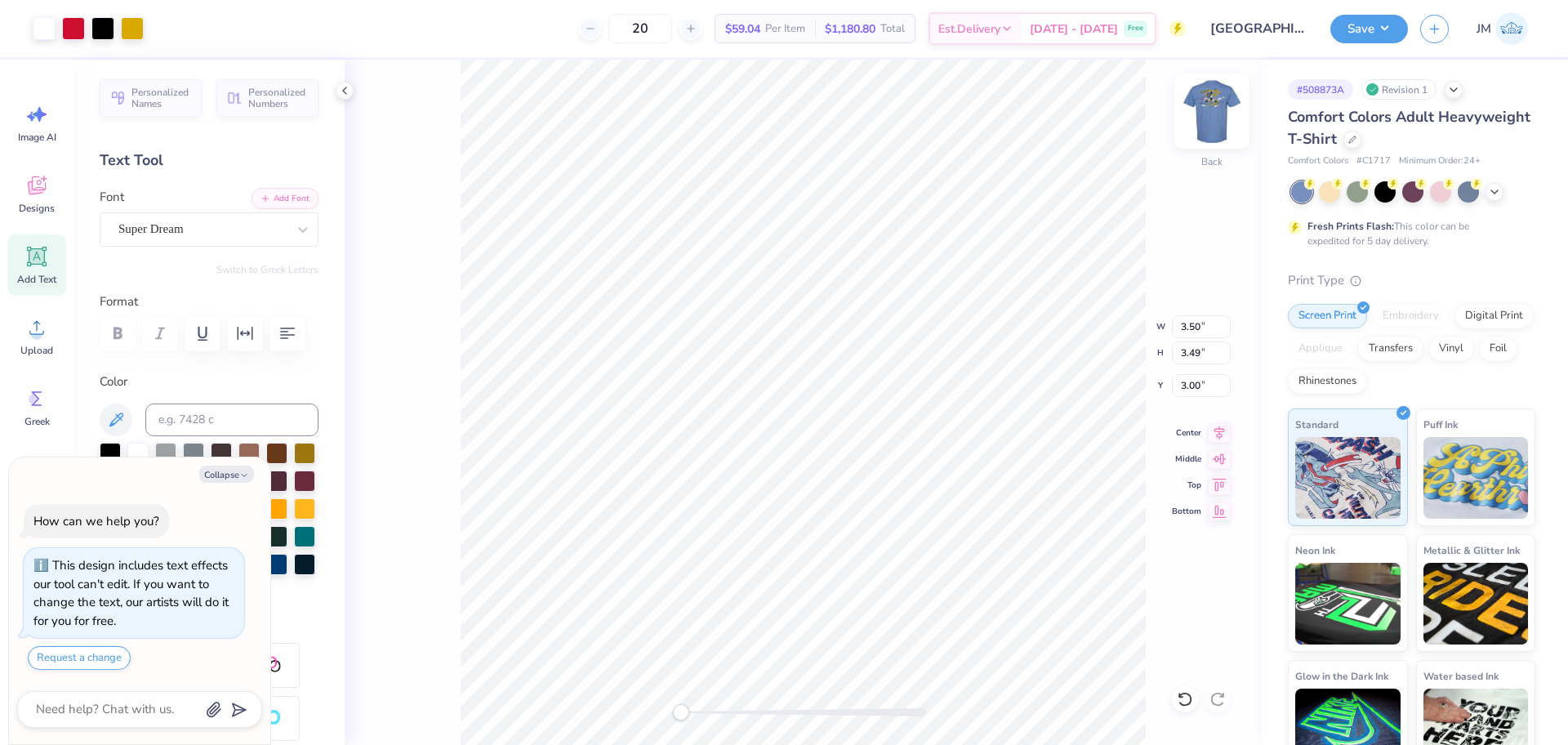
click at [1214, 107] on img at bounding box center [1211, 111] width 65 height 65
type textarea "x"
type input "3.56"
type input "3.54"
type input "5.39"
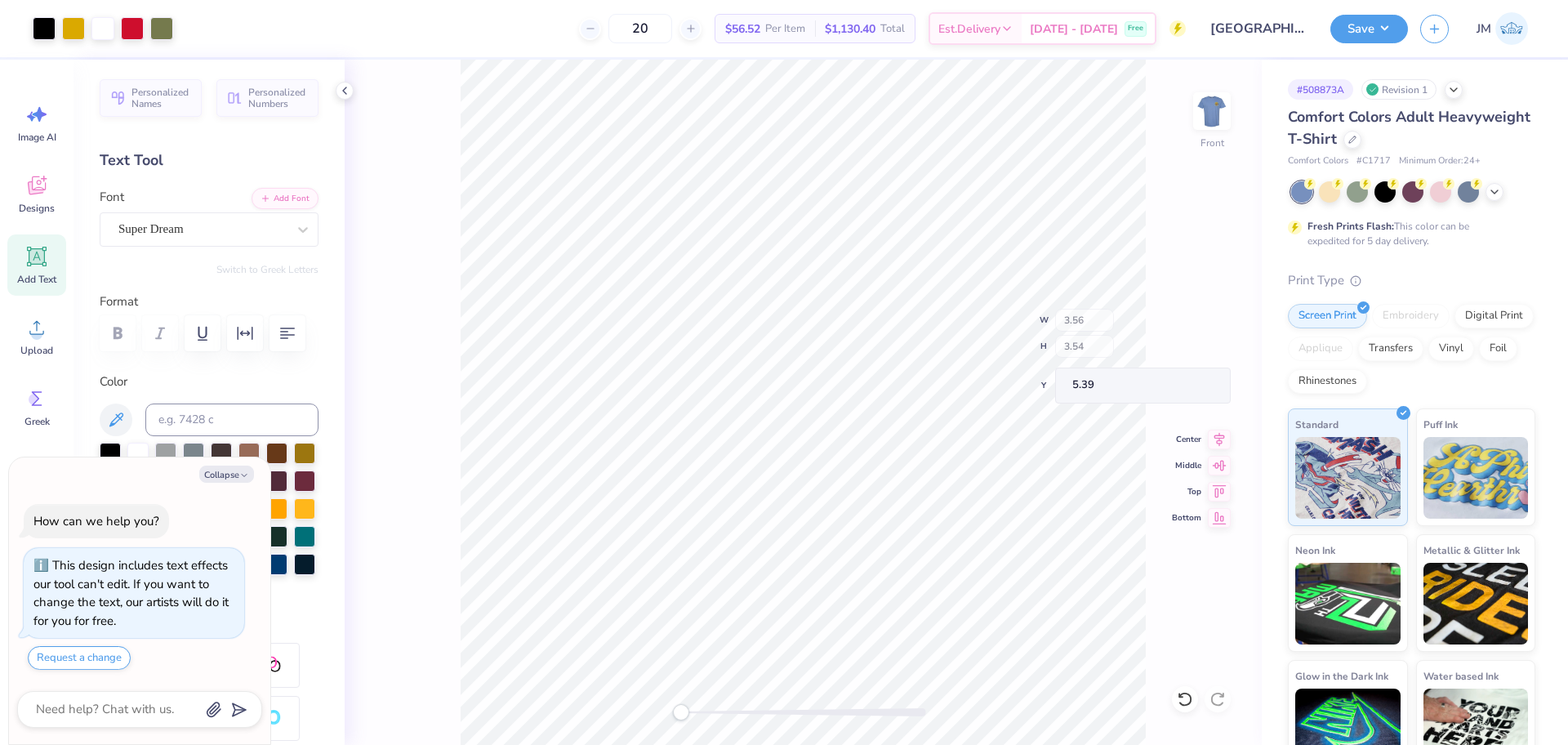
type textarea "x"
